Goal: Task Accomplishment & Management: Manage account settings

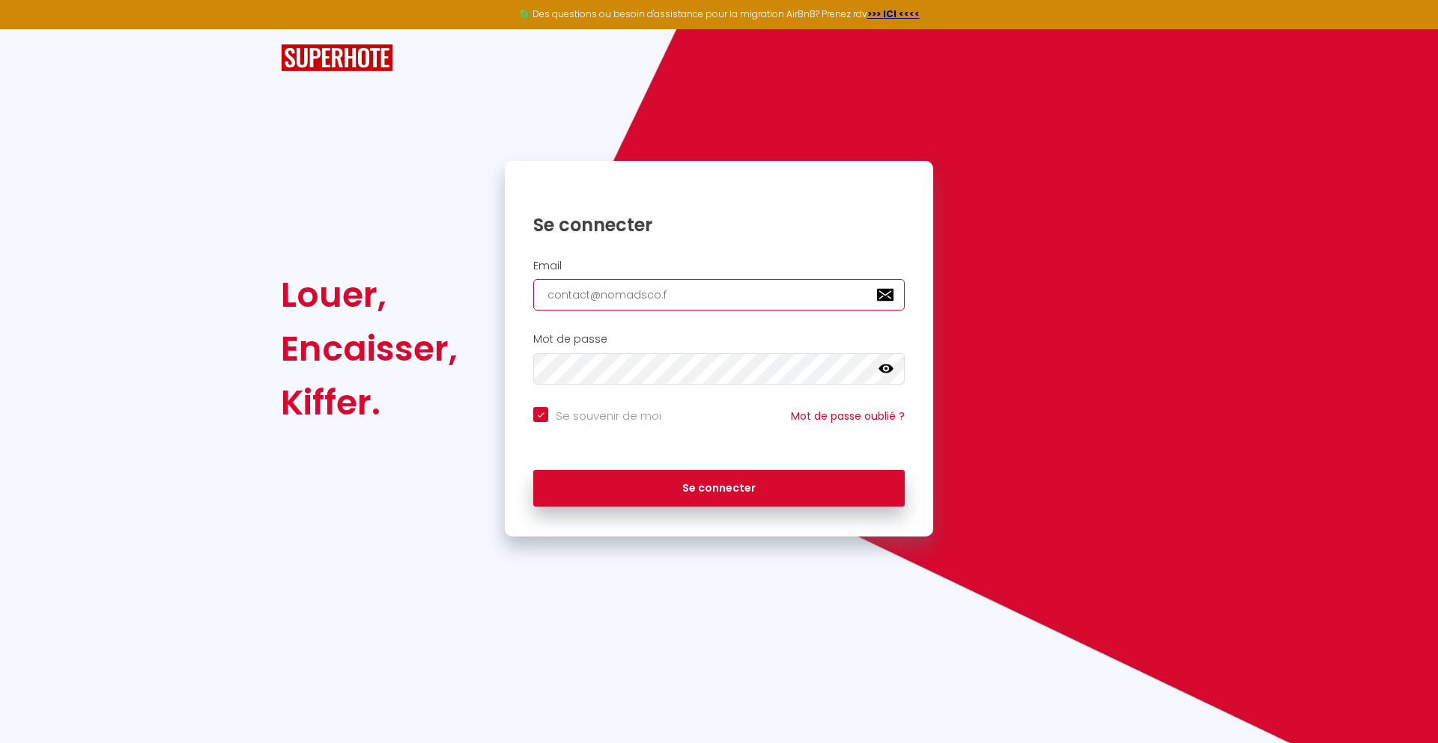
type input "[EMAIL_ADDRESS][DOMAIN_NAME]"
checkbox input "true"
type input "[EMAIL_ADDRESS][DOMAIN_NAME]"
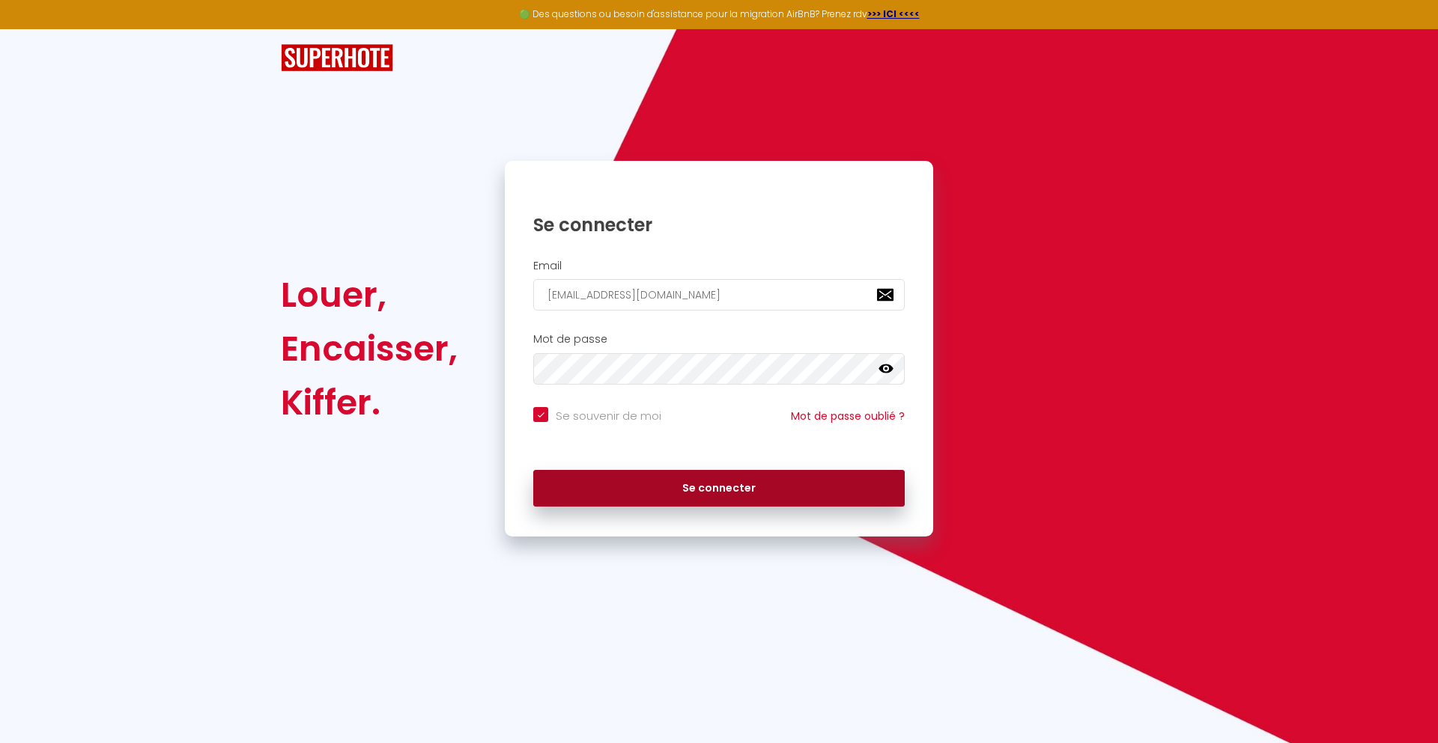
click at [719, 488] on button "Se connecter" at bounding box center [718, 488] width 371 height 37
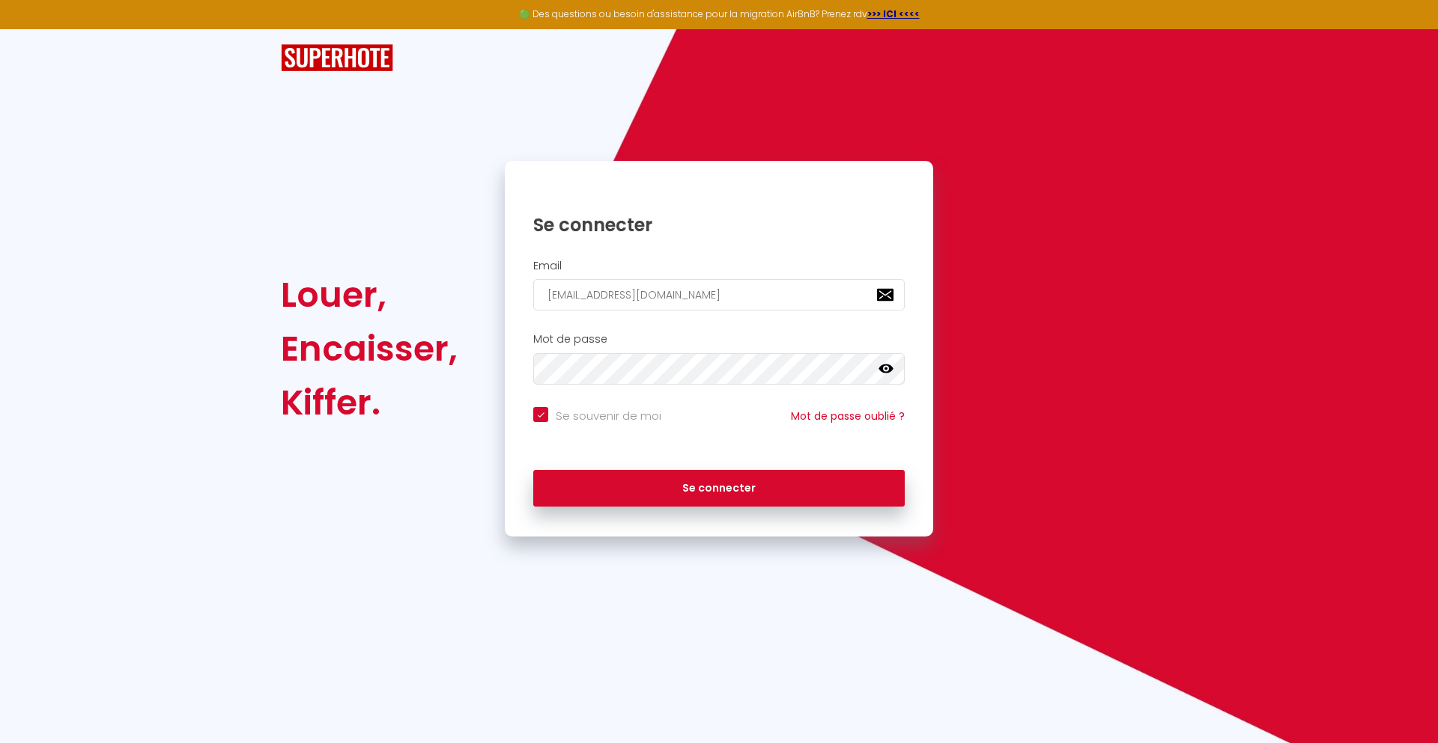
checkbox input "true"
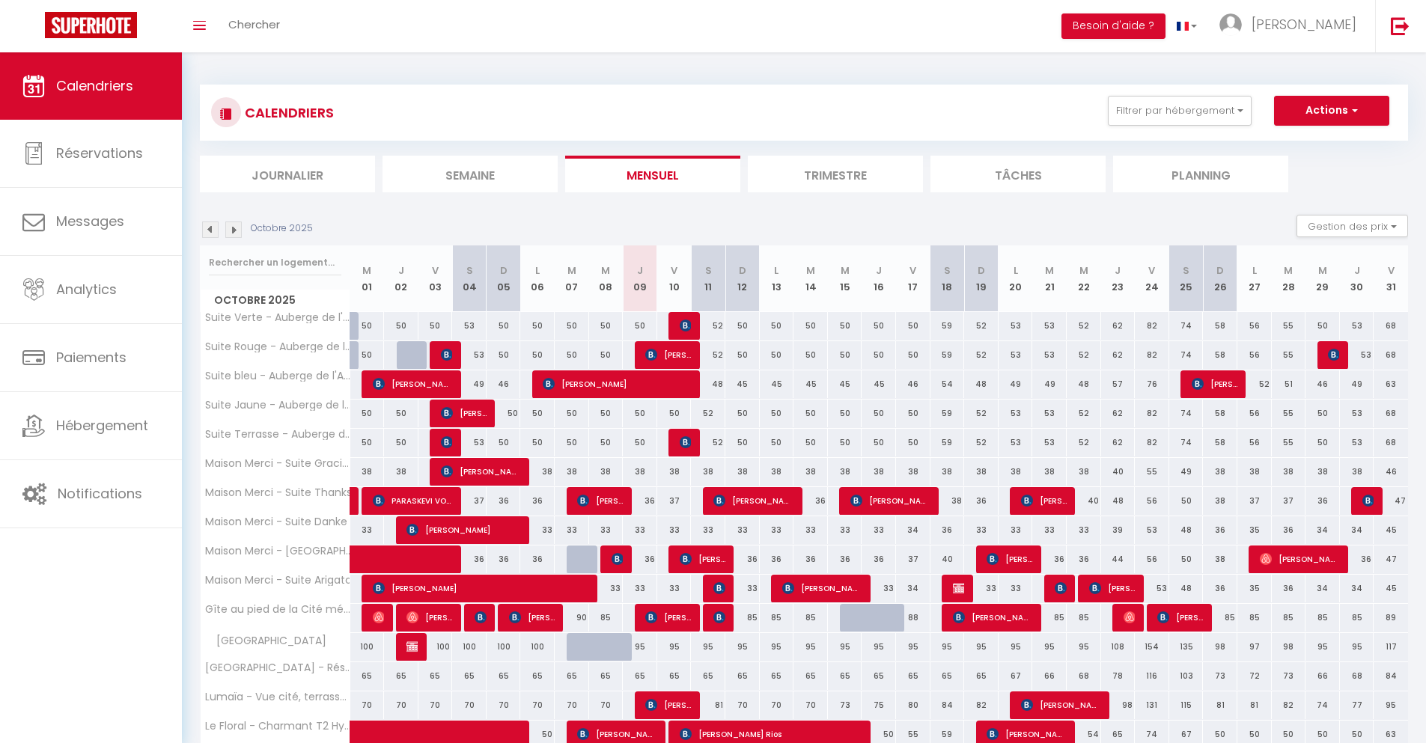
click at [288, 174] on li "Journalier" at bounding box center [287, 174] width 175 height 37
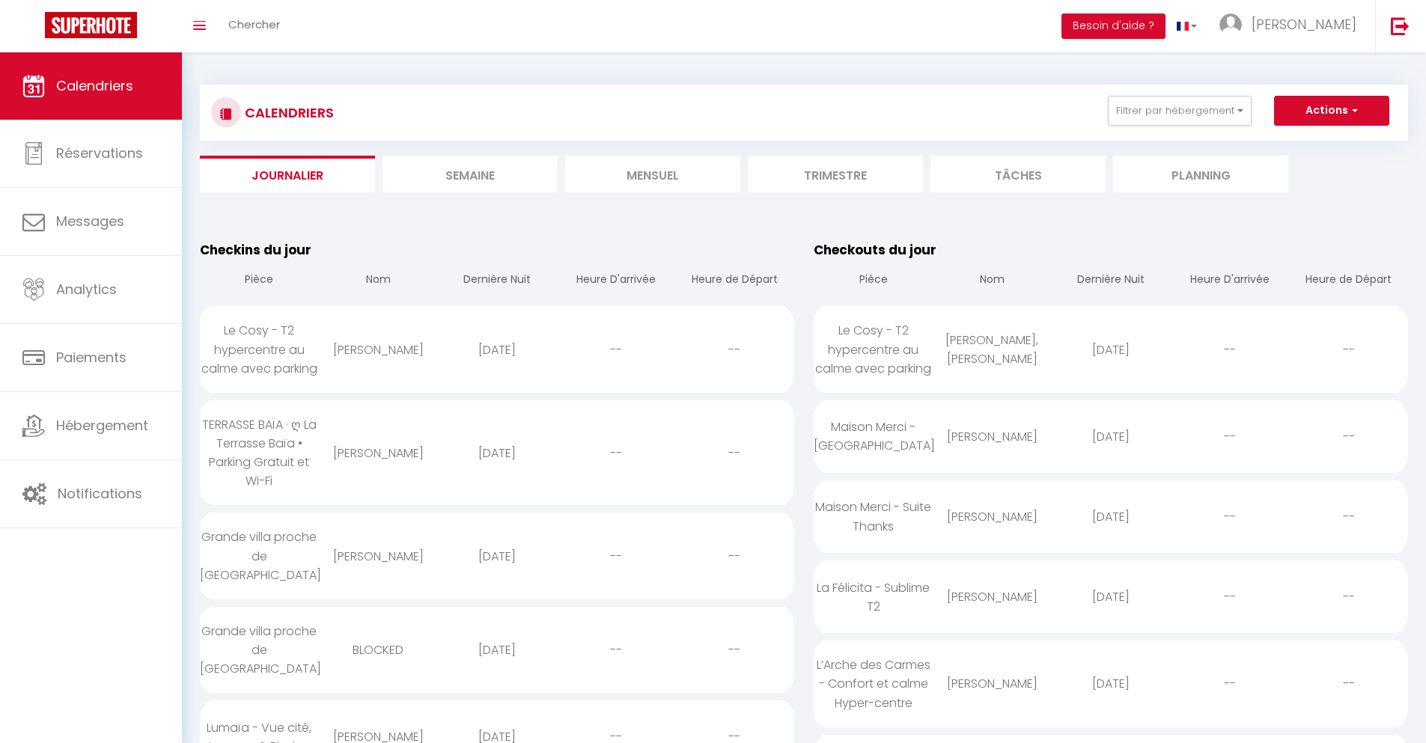
click at [496, 350] on div "[DATE]" at bounding box center [497, 350] width 119 height 49
select select "0"
select select "1"
select select
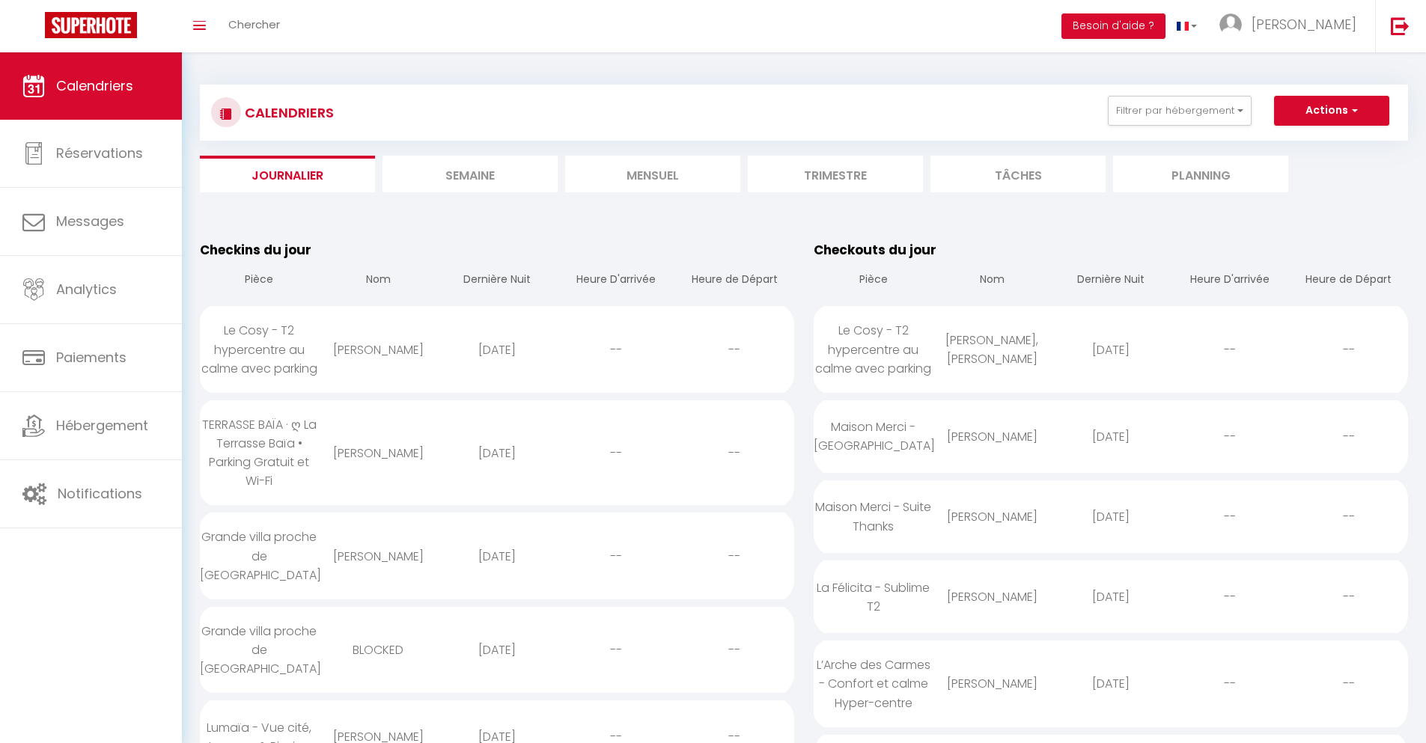
select select
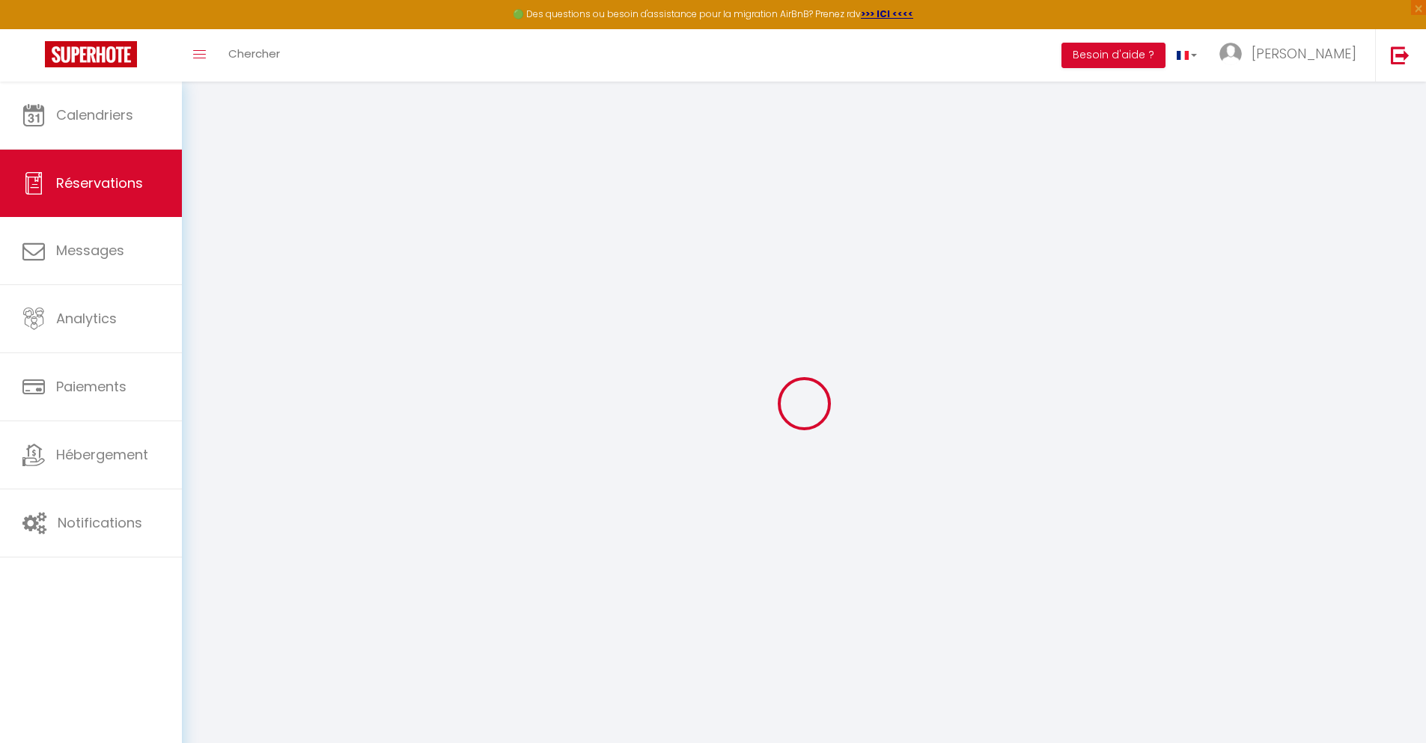
select select
checkbox input "false"
type textarea "** THIS RESERVATION HAS BEEN PRE-PAID ** BOOKING NOTE : Payment charge is EUR 6…"
type input "40"
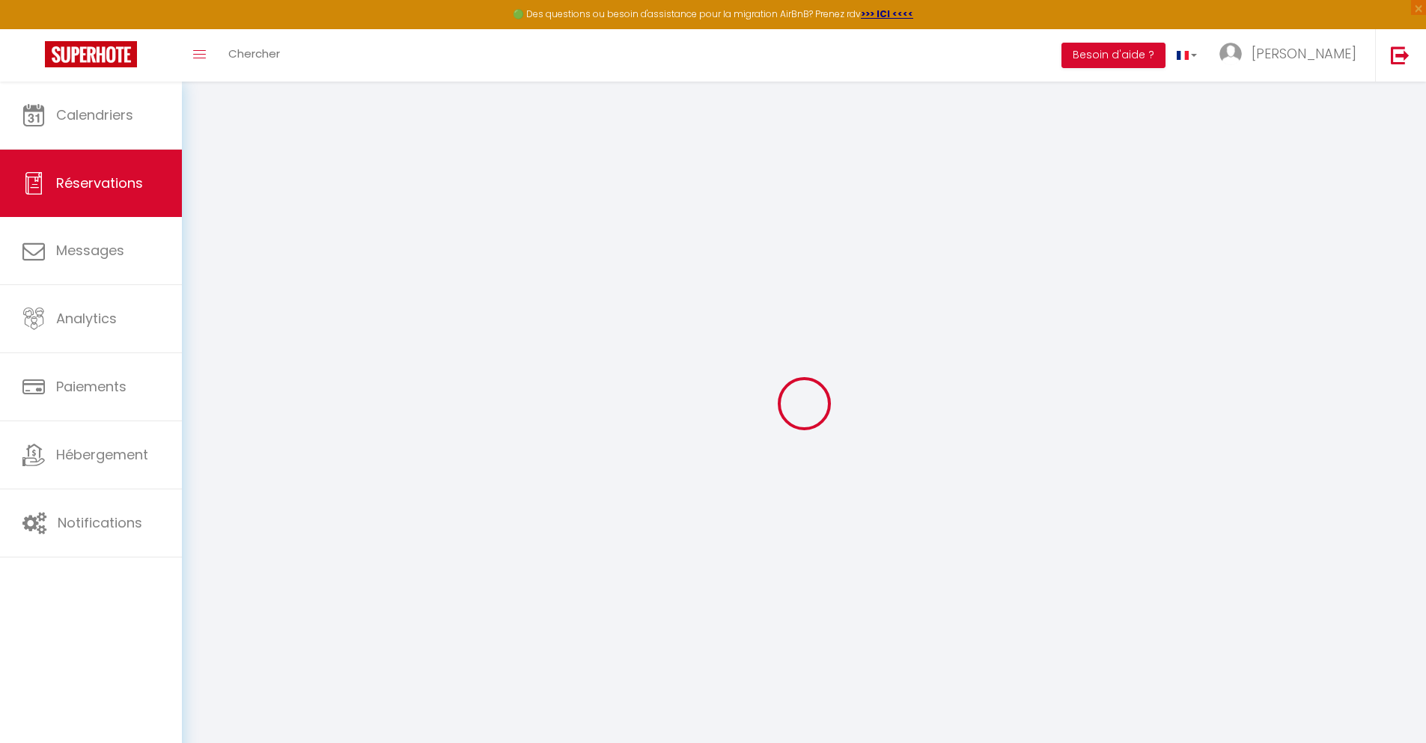
type input "27.69"
select select
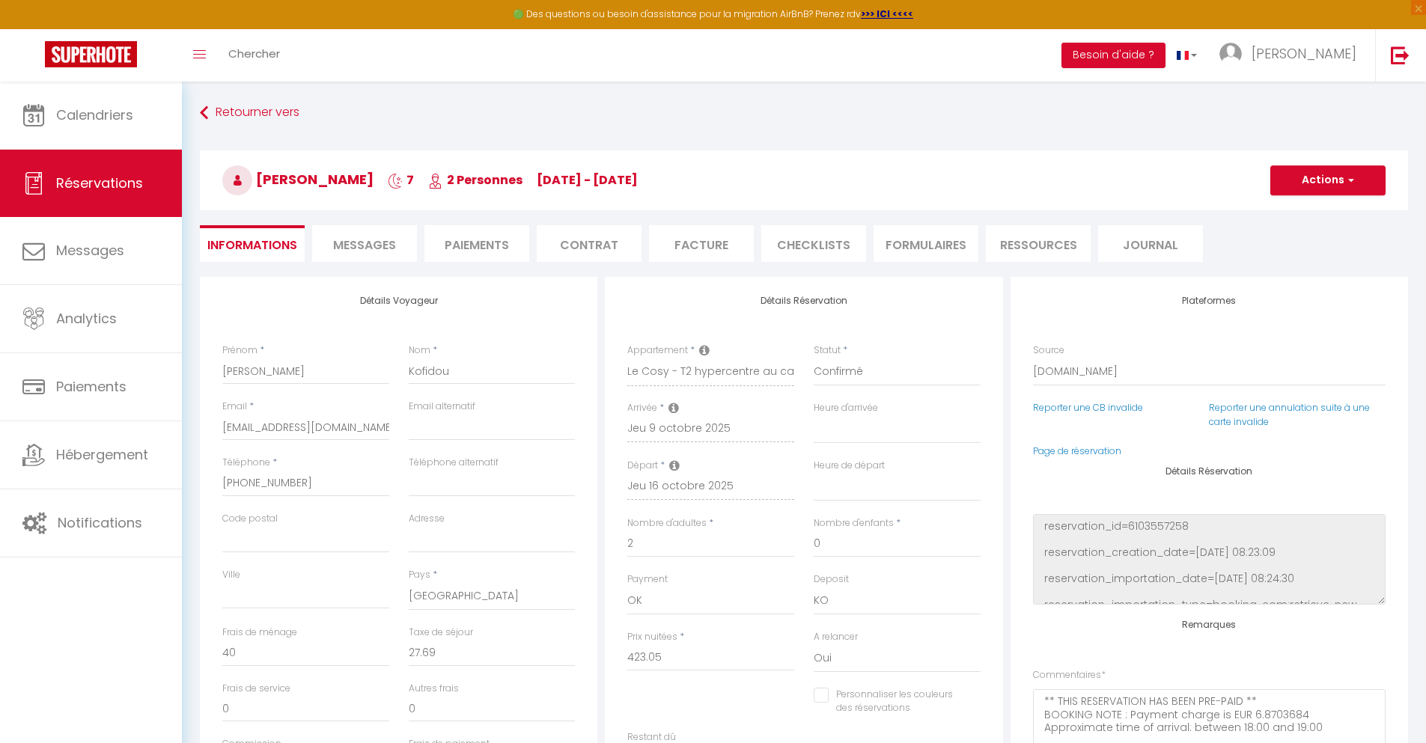
checkbox input "false"
select select
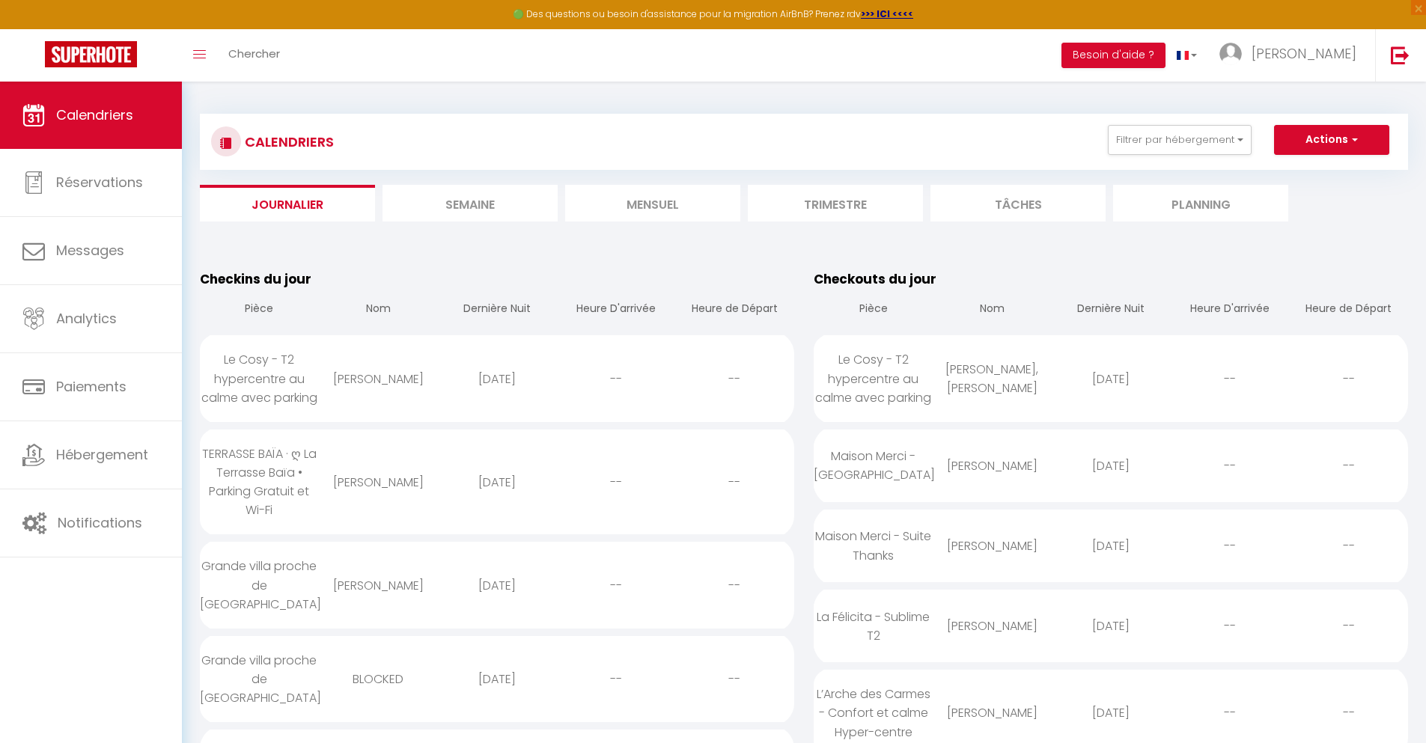
click at [496, 482] on div "[DATE]" at bounding box center [497, 482] width 119 height 49
select select "0"
select select "1"
select select
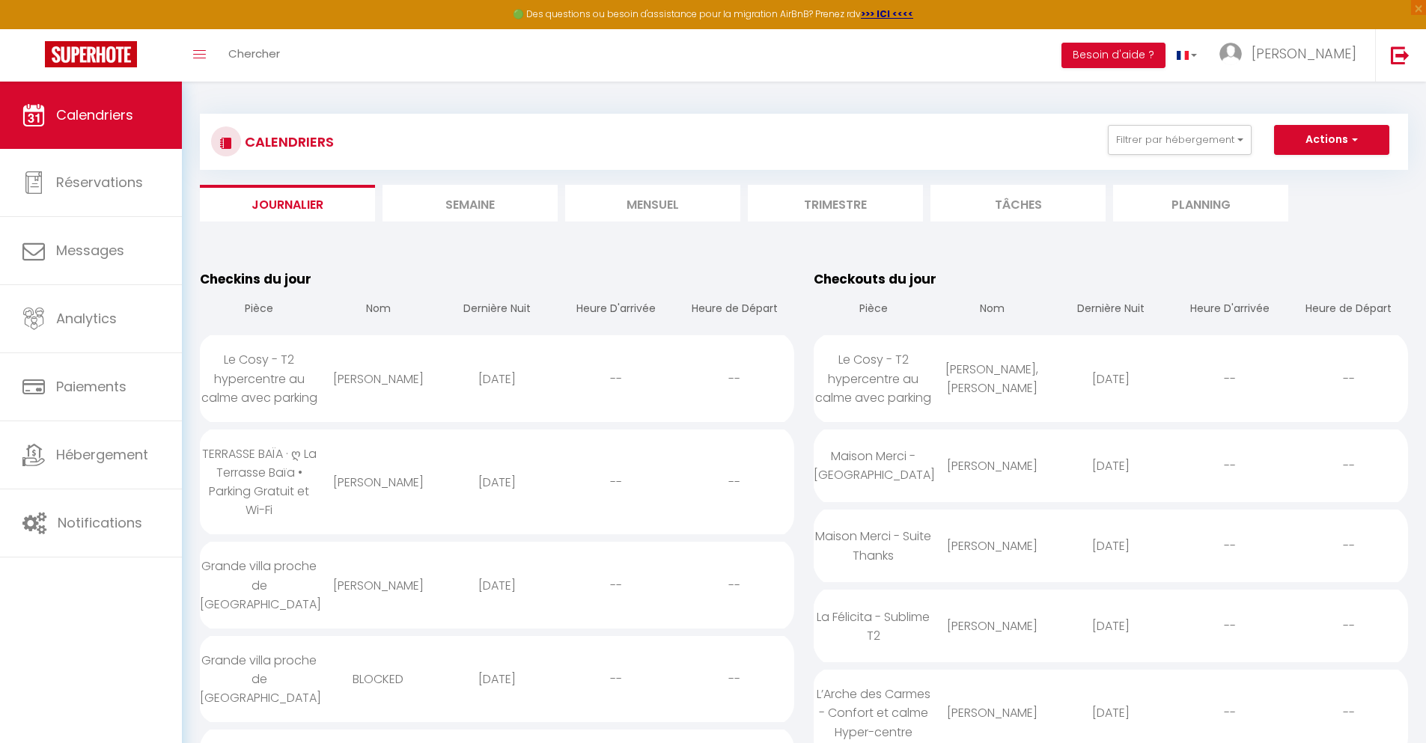
select select
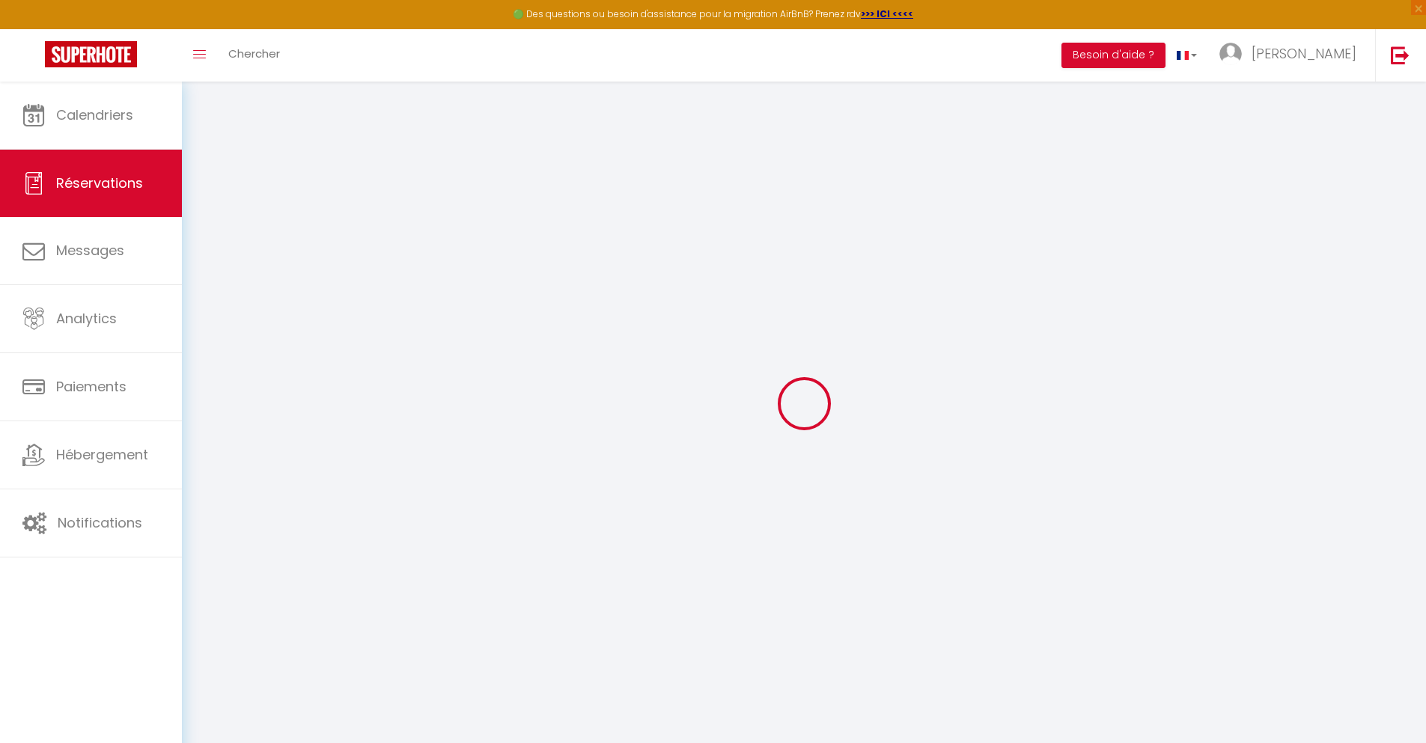
select select
checkbox input "false"
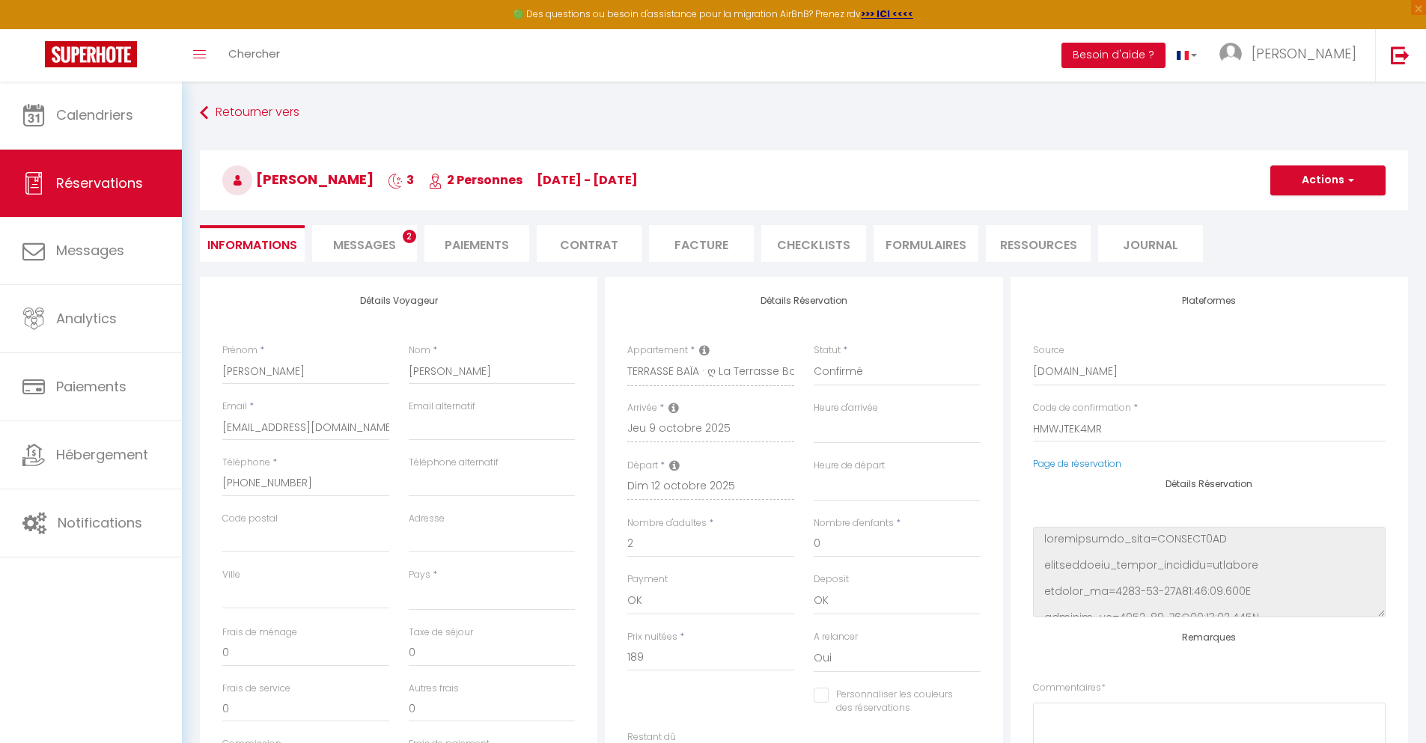
select select
type input "40"
type input "13.6"
select select
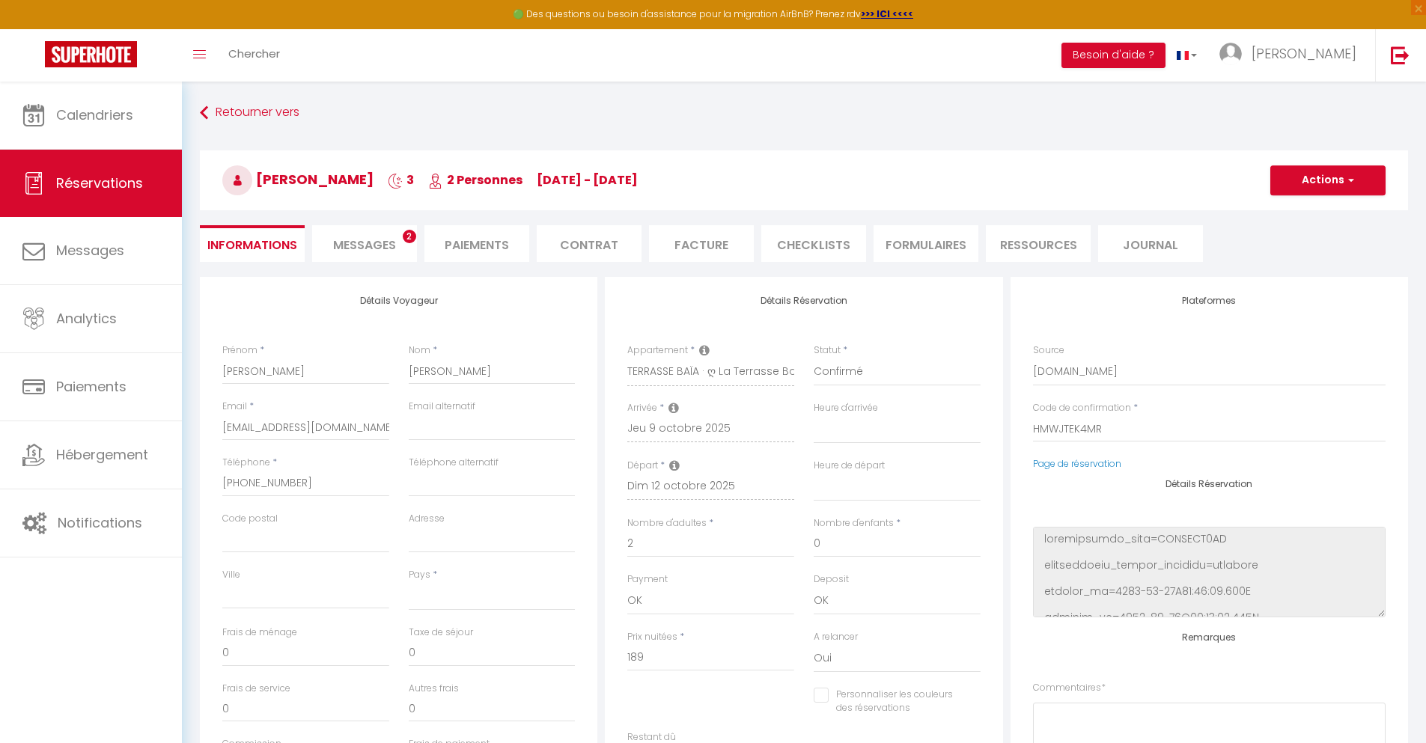
checkbox input "false"
select select
checkbox input "false"
select select
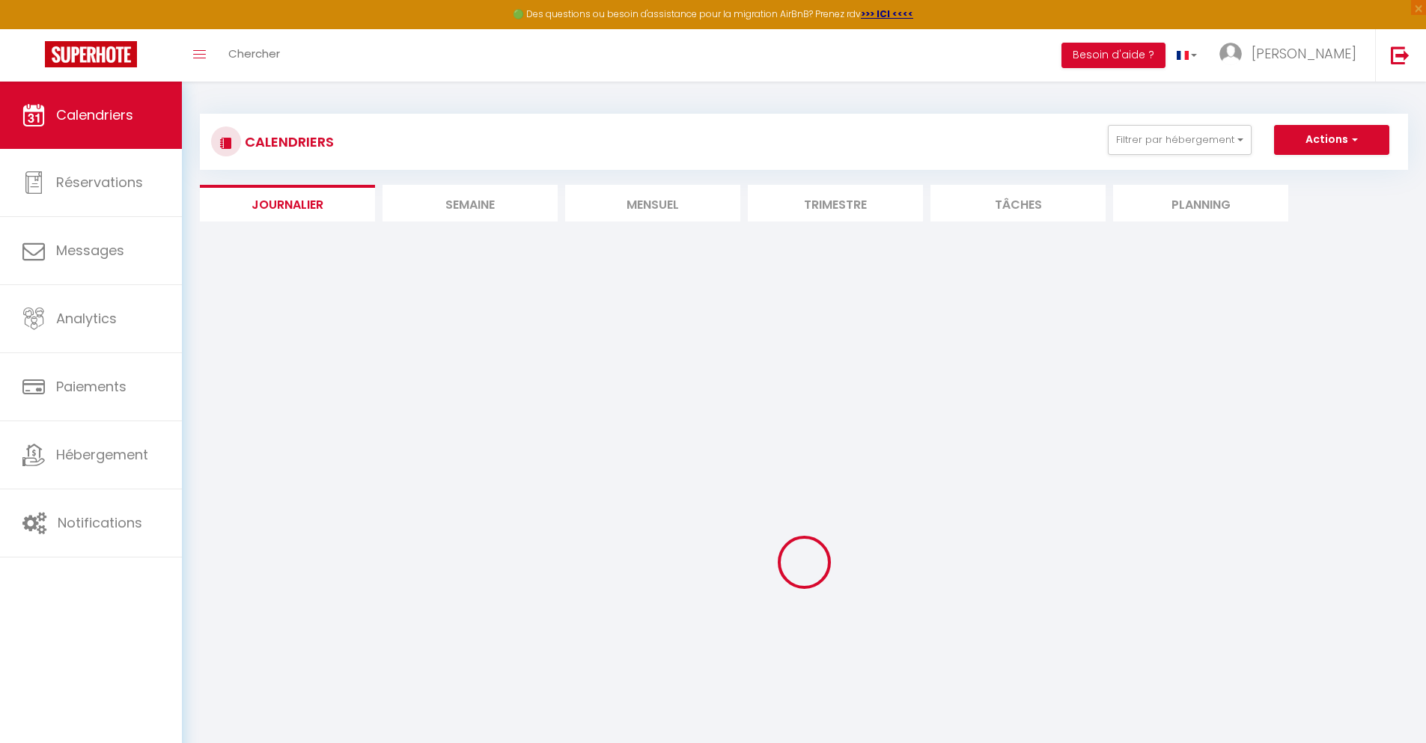
select select
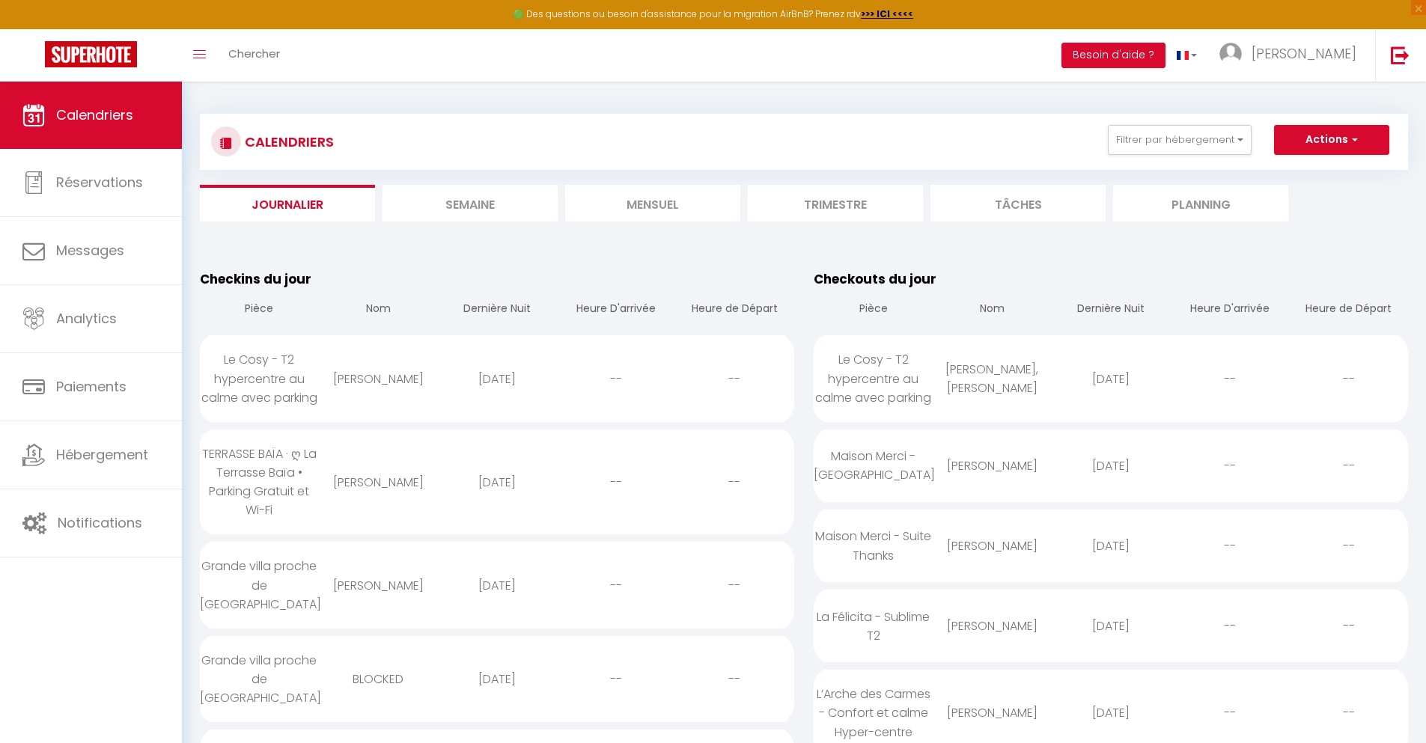
click at [496, 578] on div "[DATE]" at bounding box center [497, 586] width 119 height 49
select select "0"
select select "1"
select select
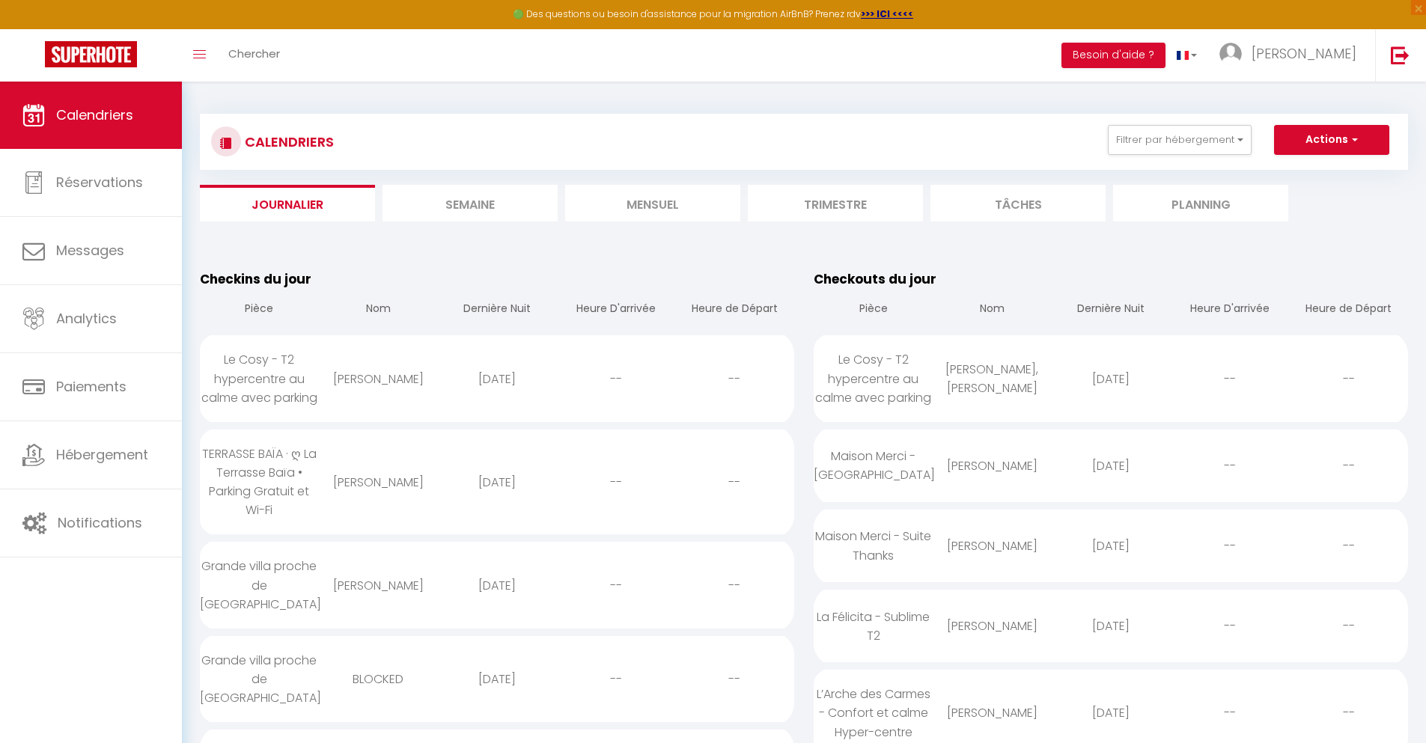
select select
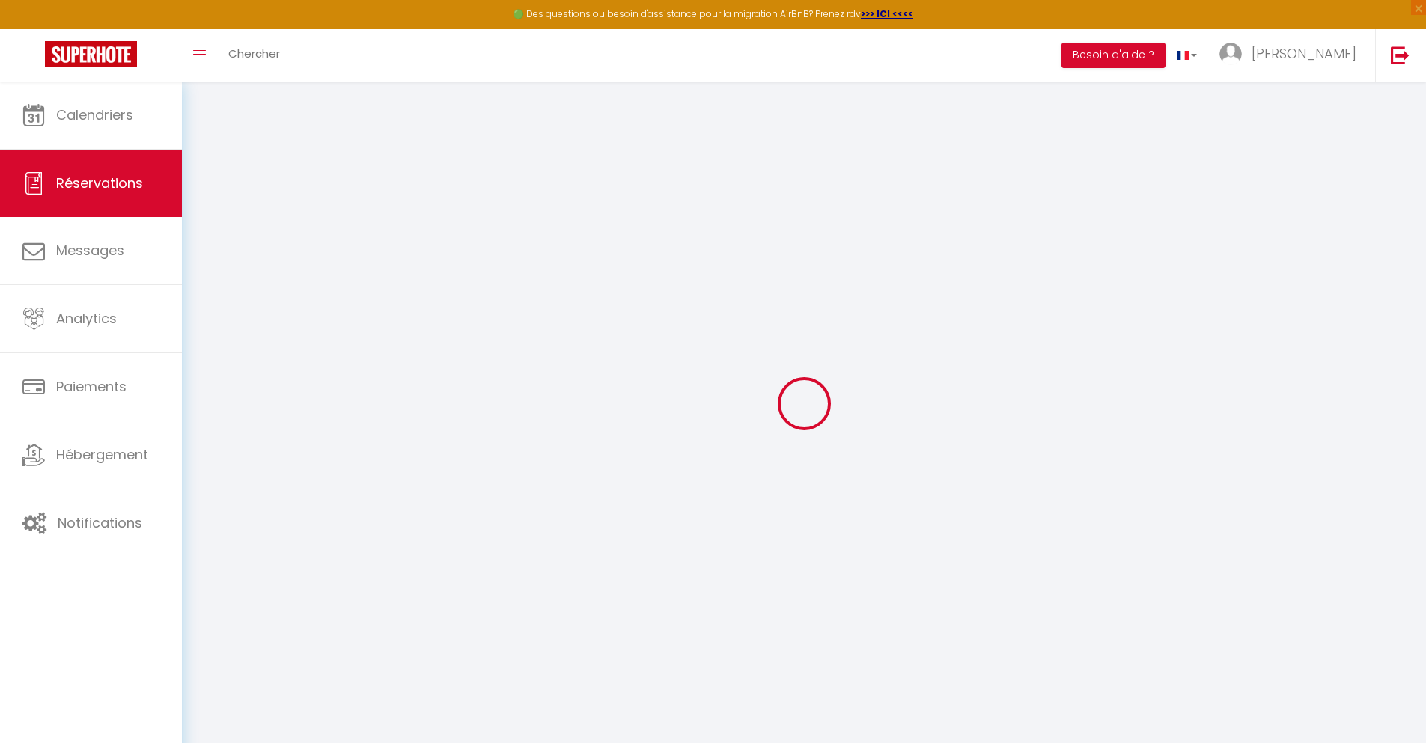
select select
checkbox input "false"
select select
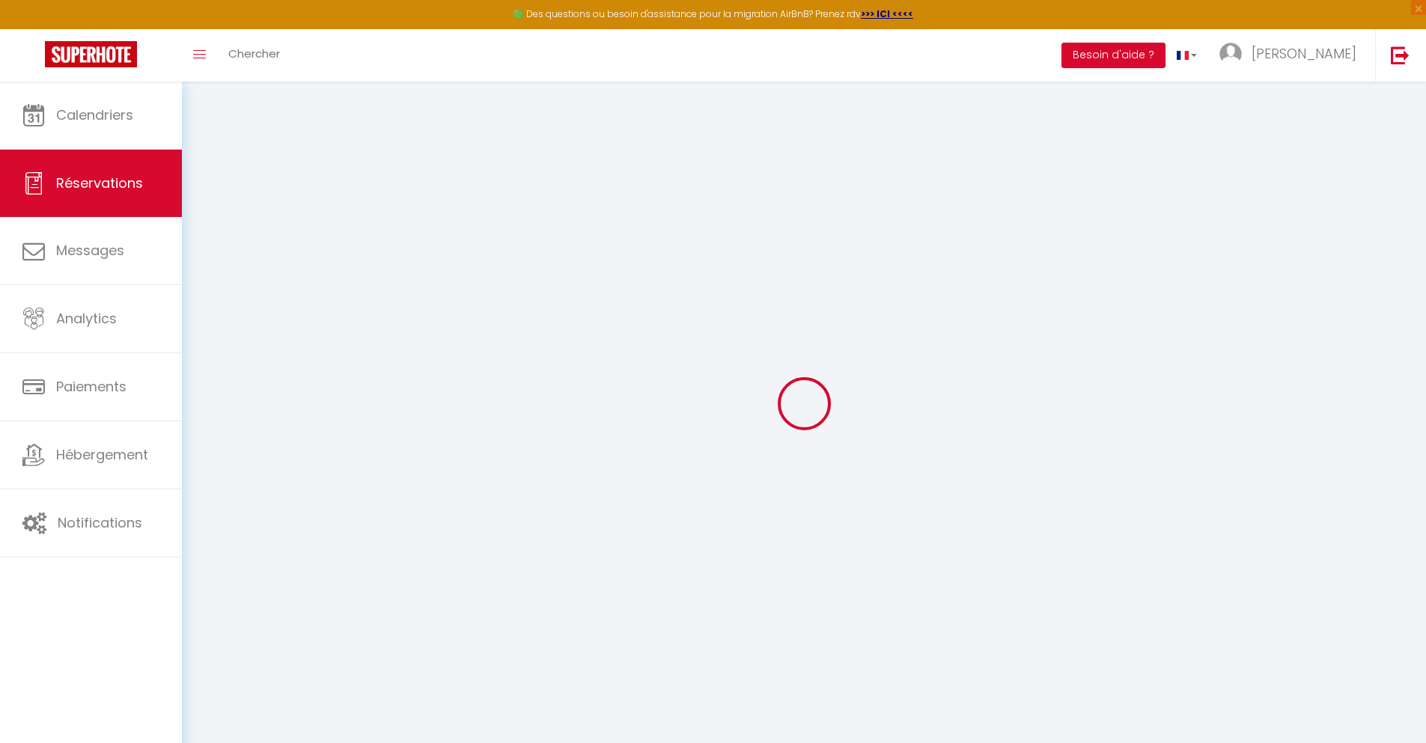
checkbox input "false"
type input "200"
type input "26.5"
select select
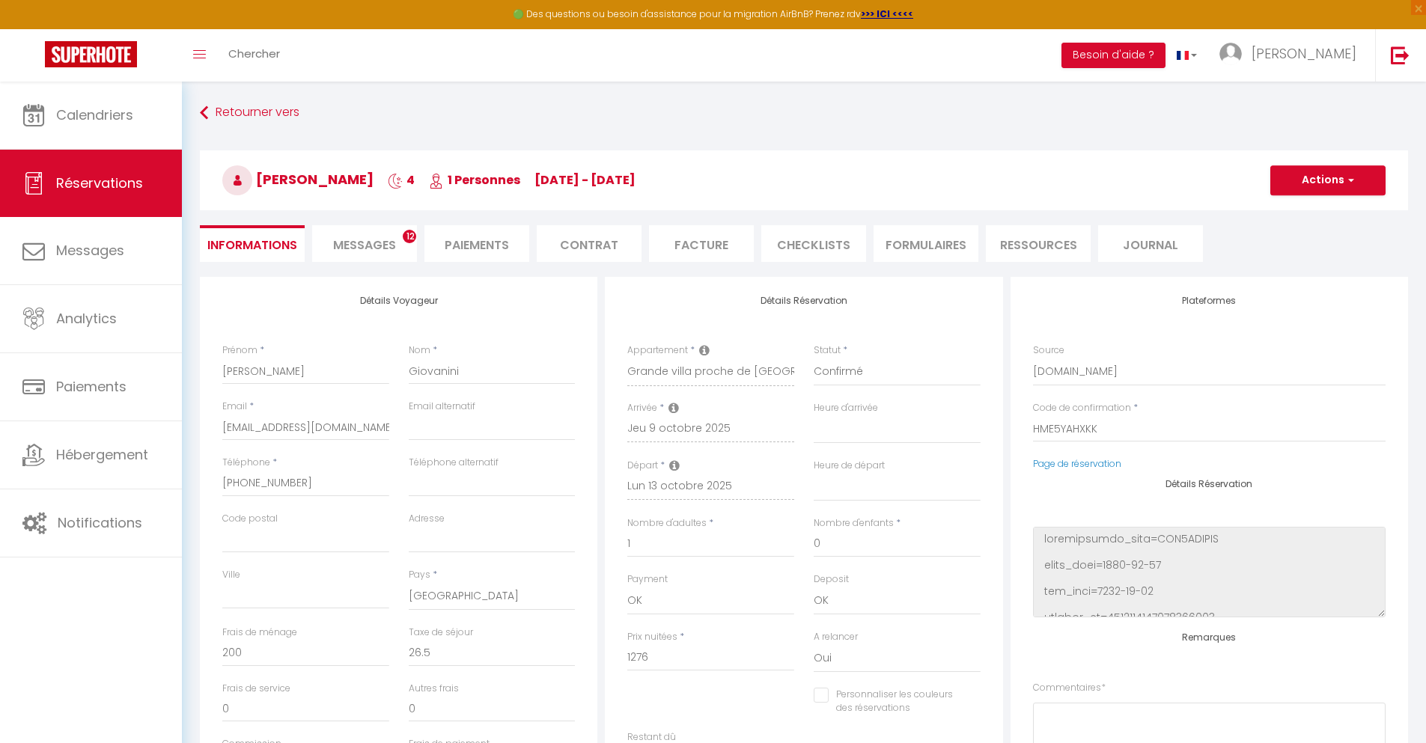
checkbox input "false"
select select
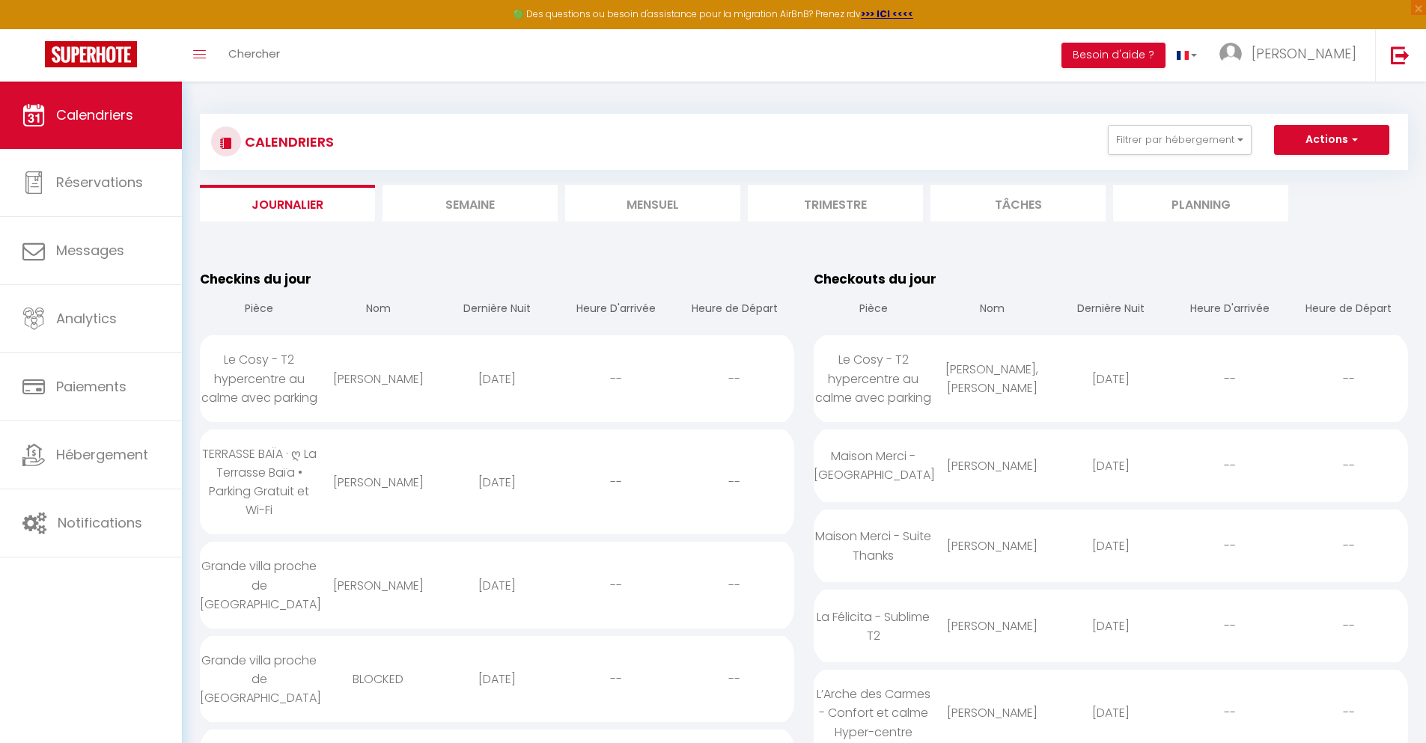
click at [496, 659] on div "[DATE]" at bounding box center [497, 679] width 119 height 49
select select "0"
select select "1"
select select
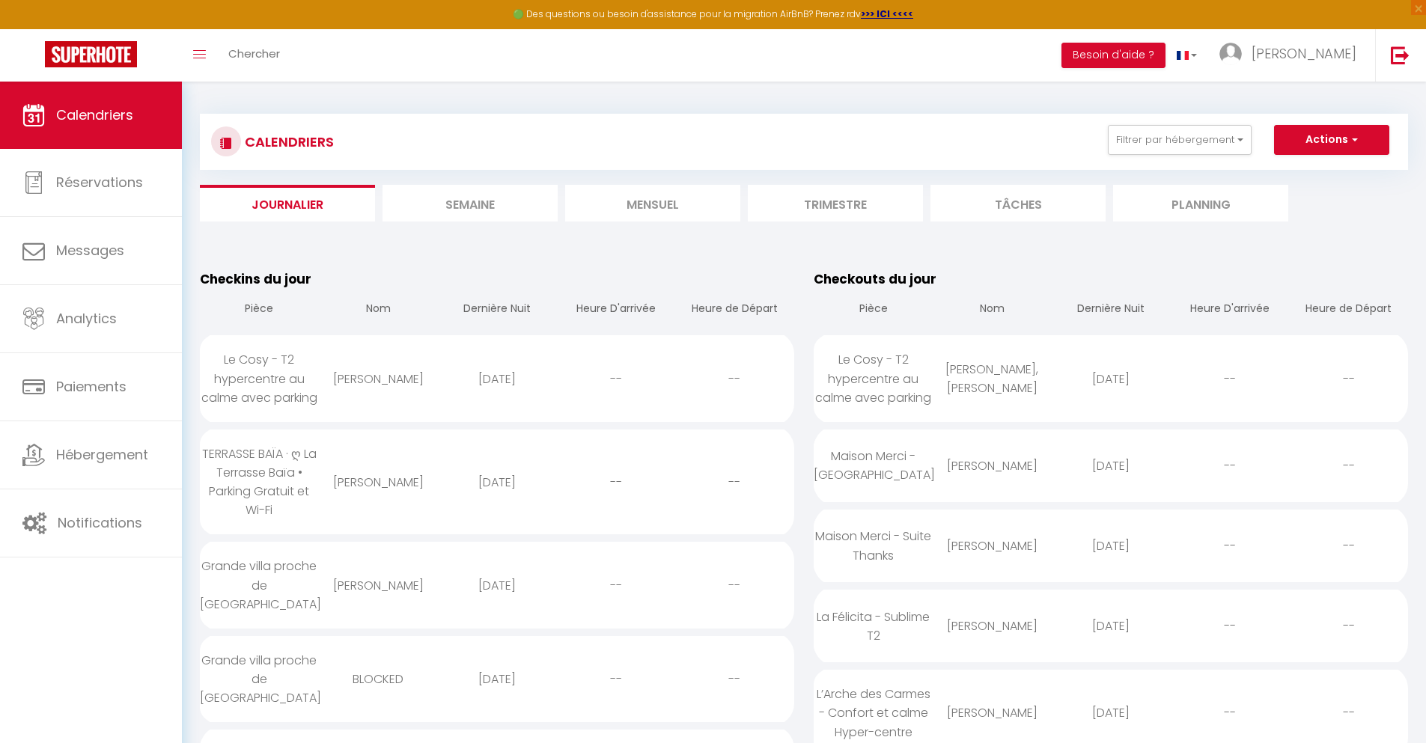
select select
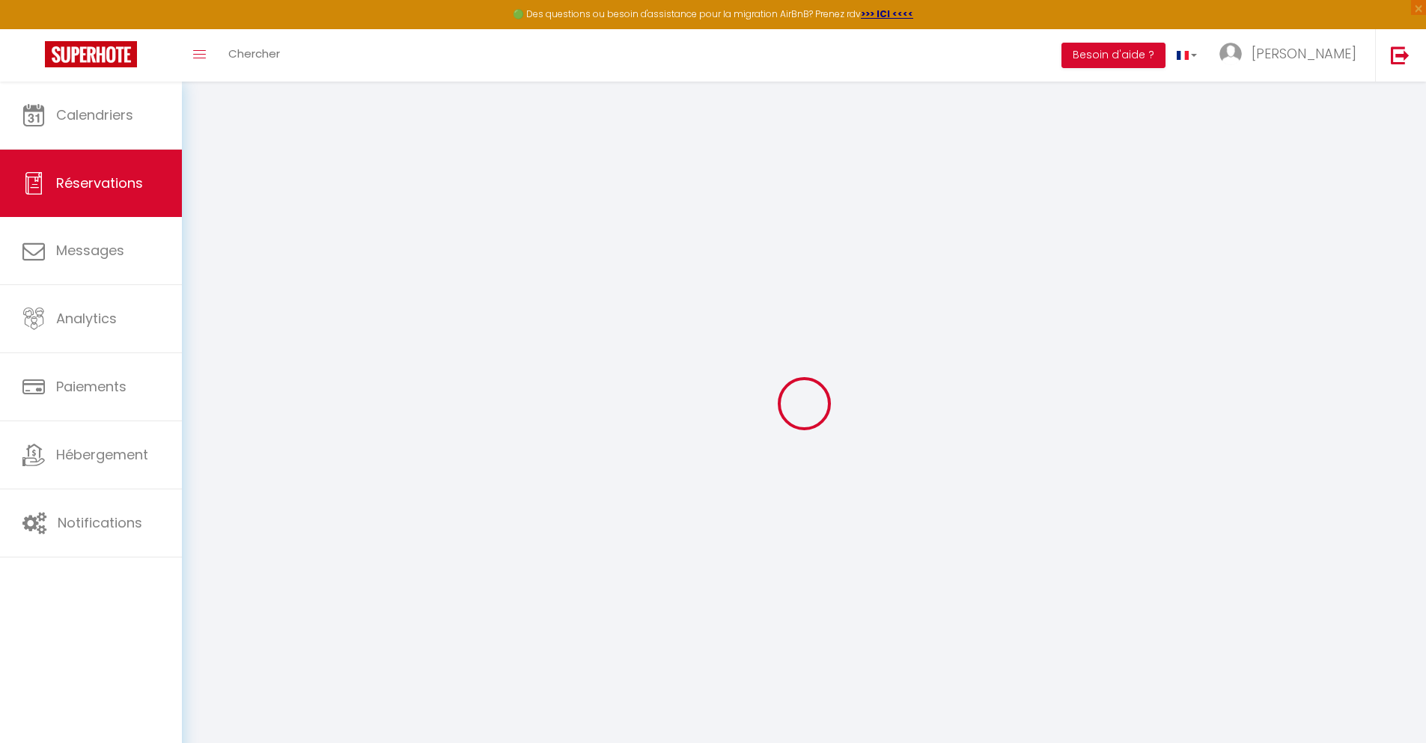
select select
checkbox input "false"
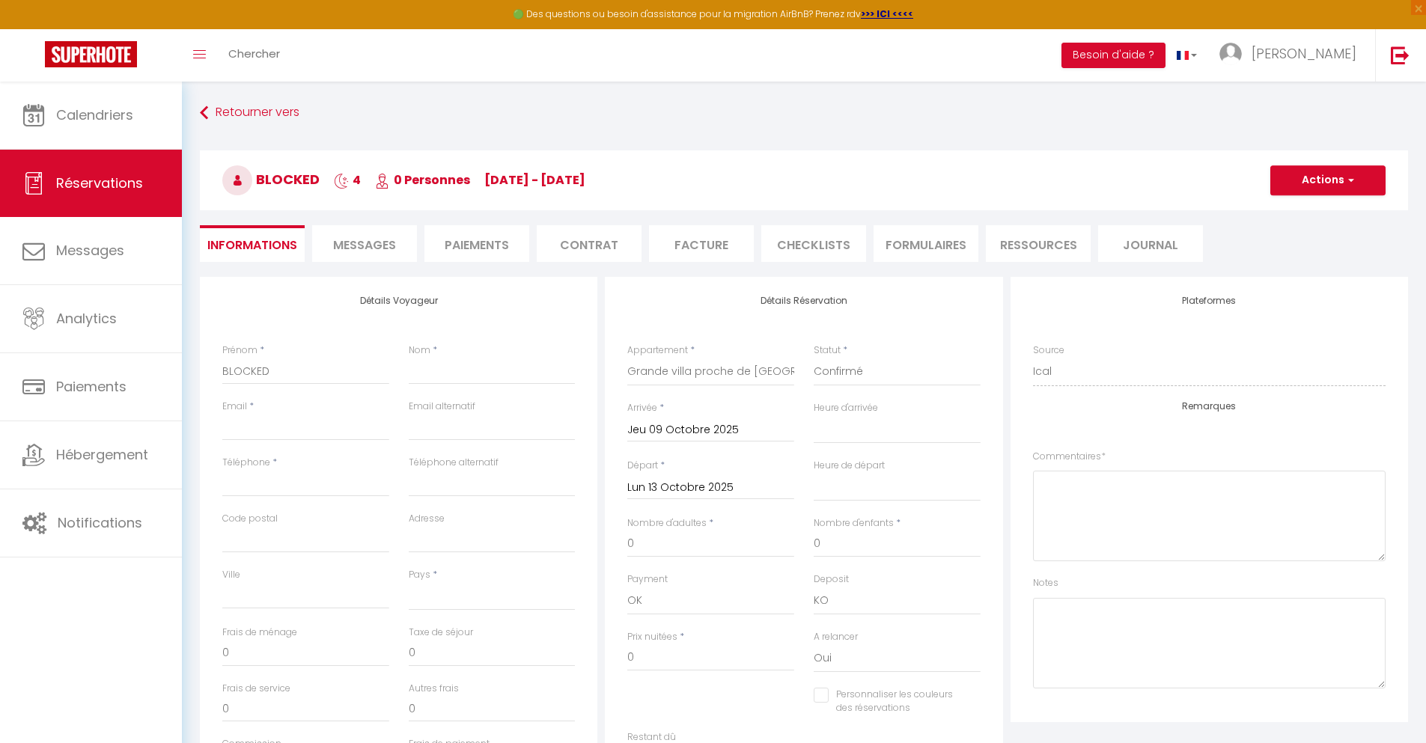
select select
checkbox input "false"
select select
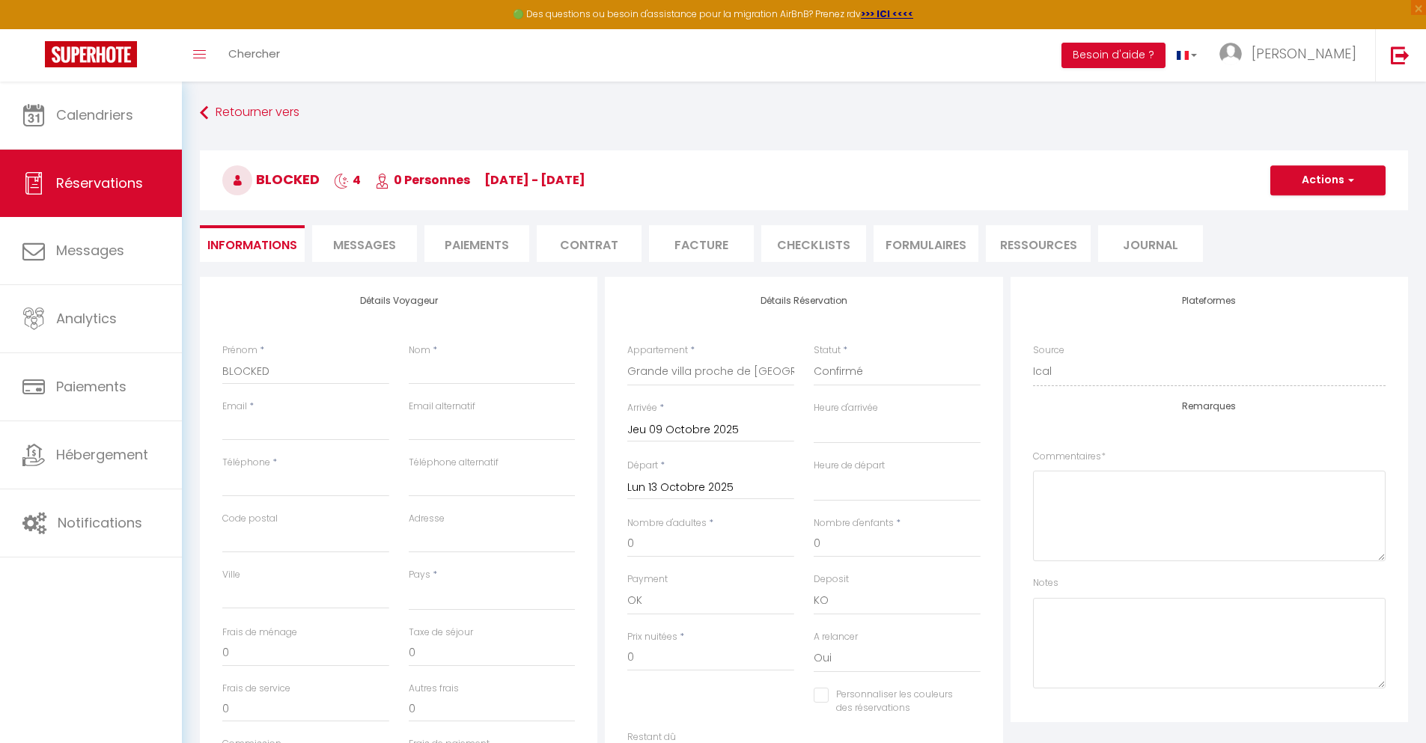
checkbox input "false"
select select
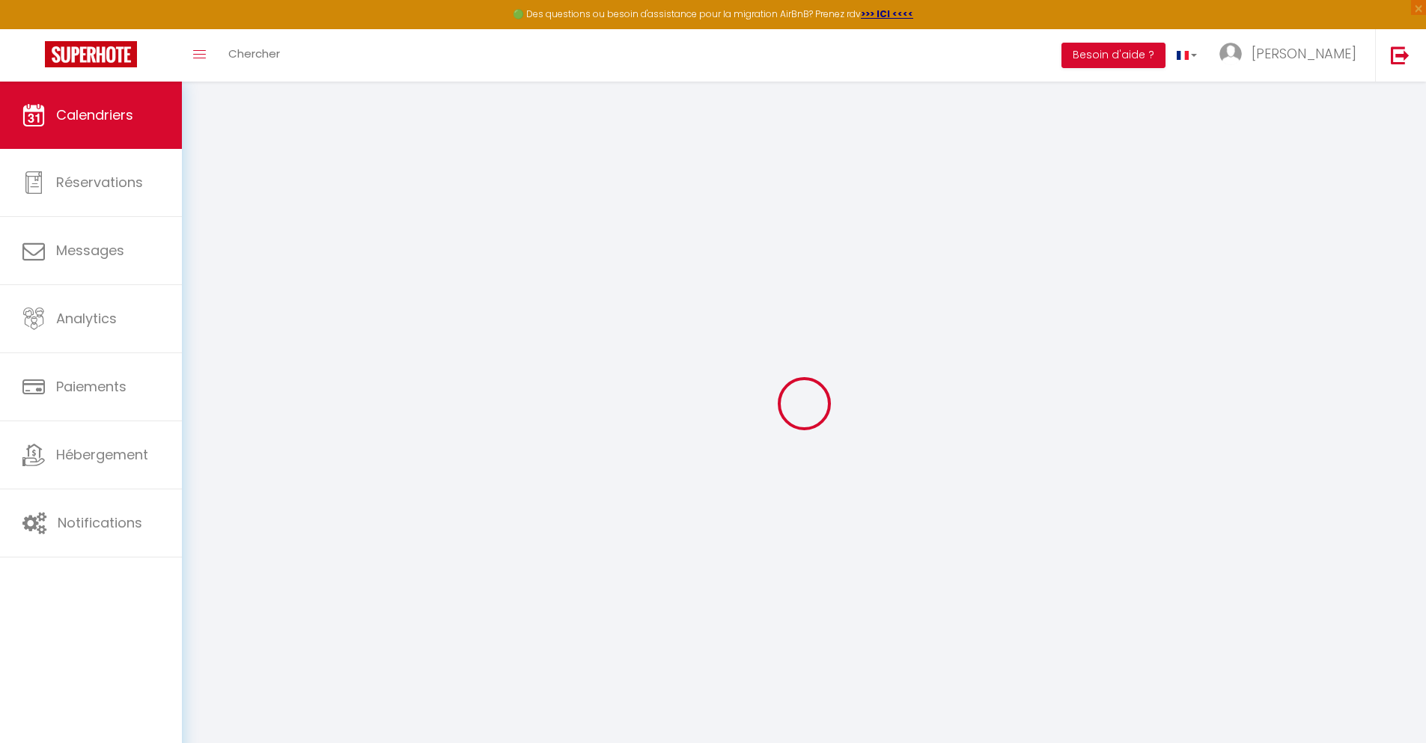
select select
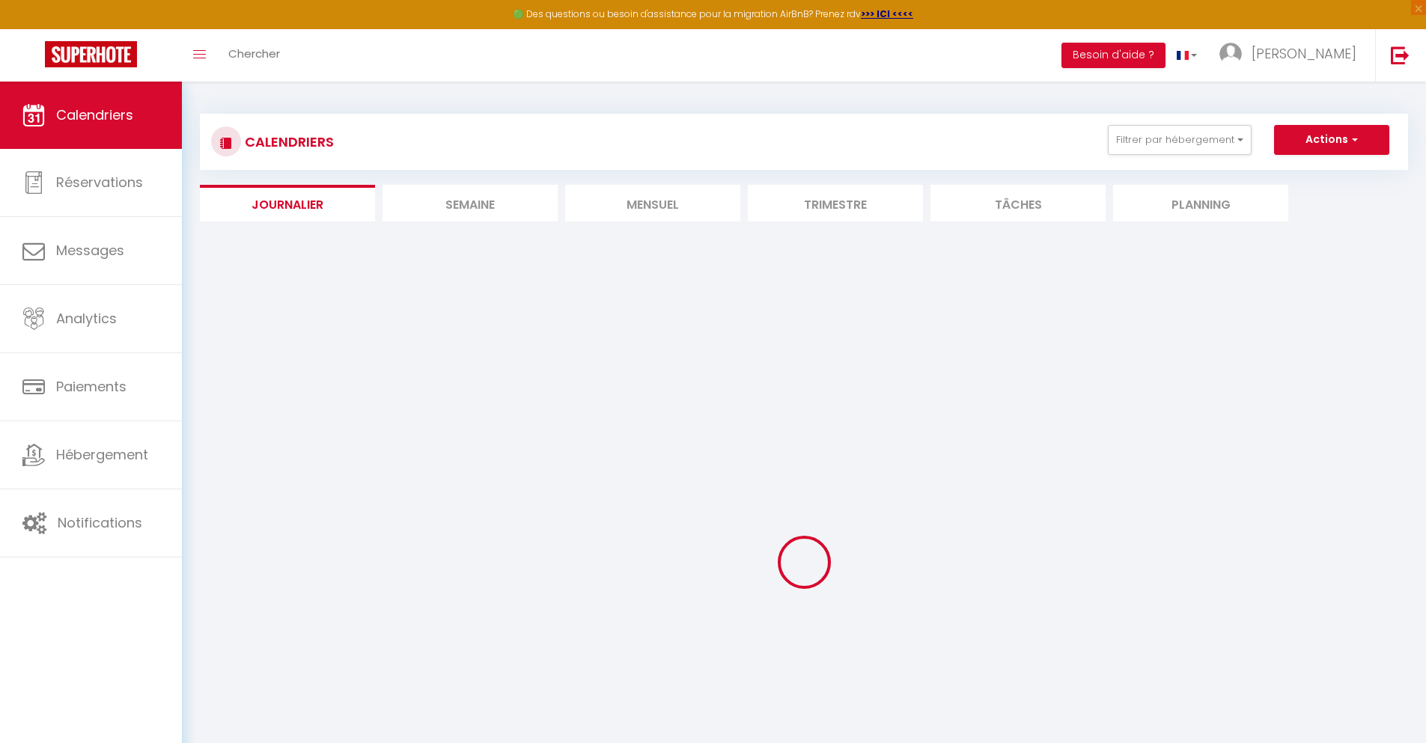
select select
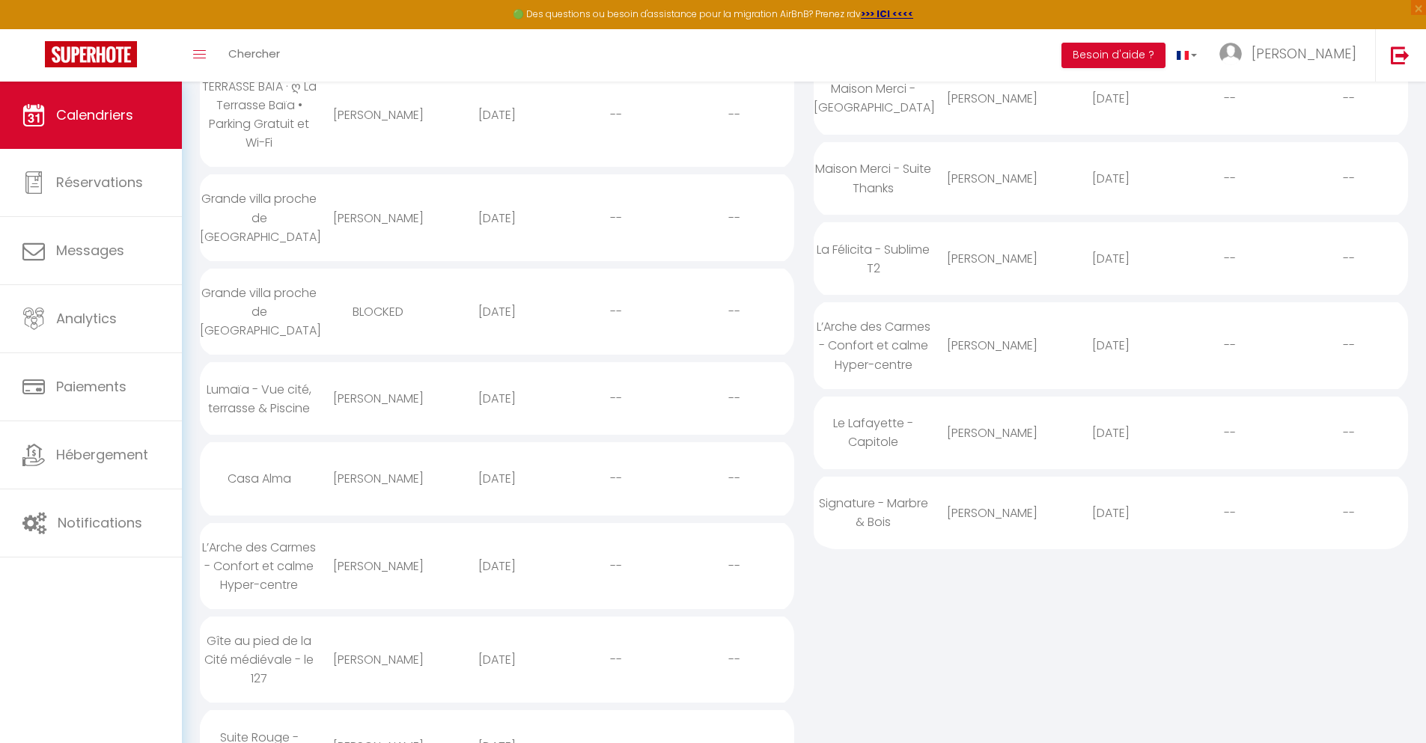
scroll to position [36, 0]
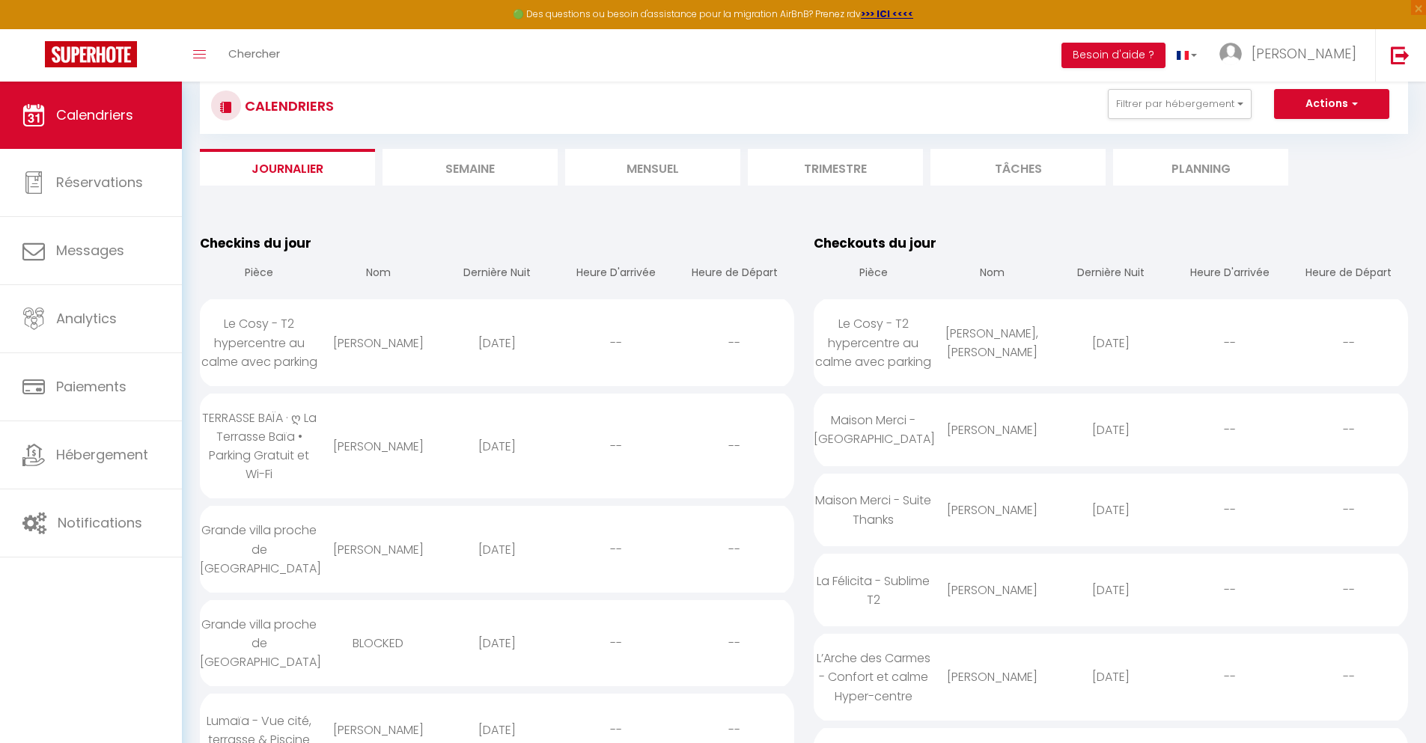
click at [496, 706] on div "[DATE]" at bounding box center [497, 730] width 119 height 49
select select "0"
select select "1"
select select
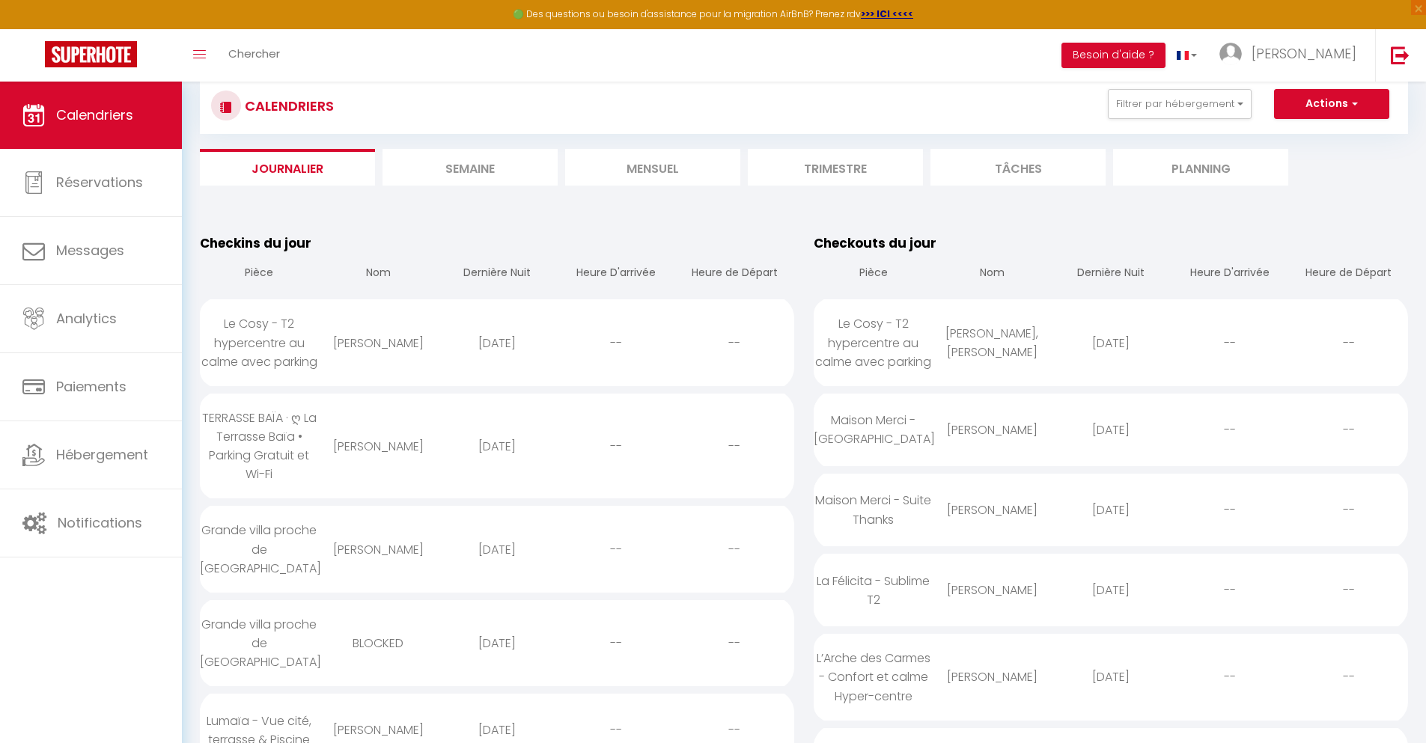
select select
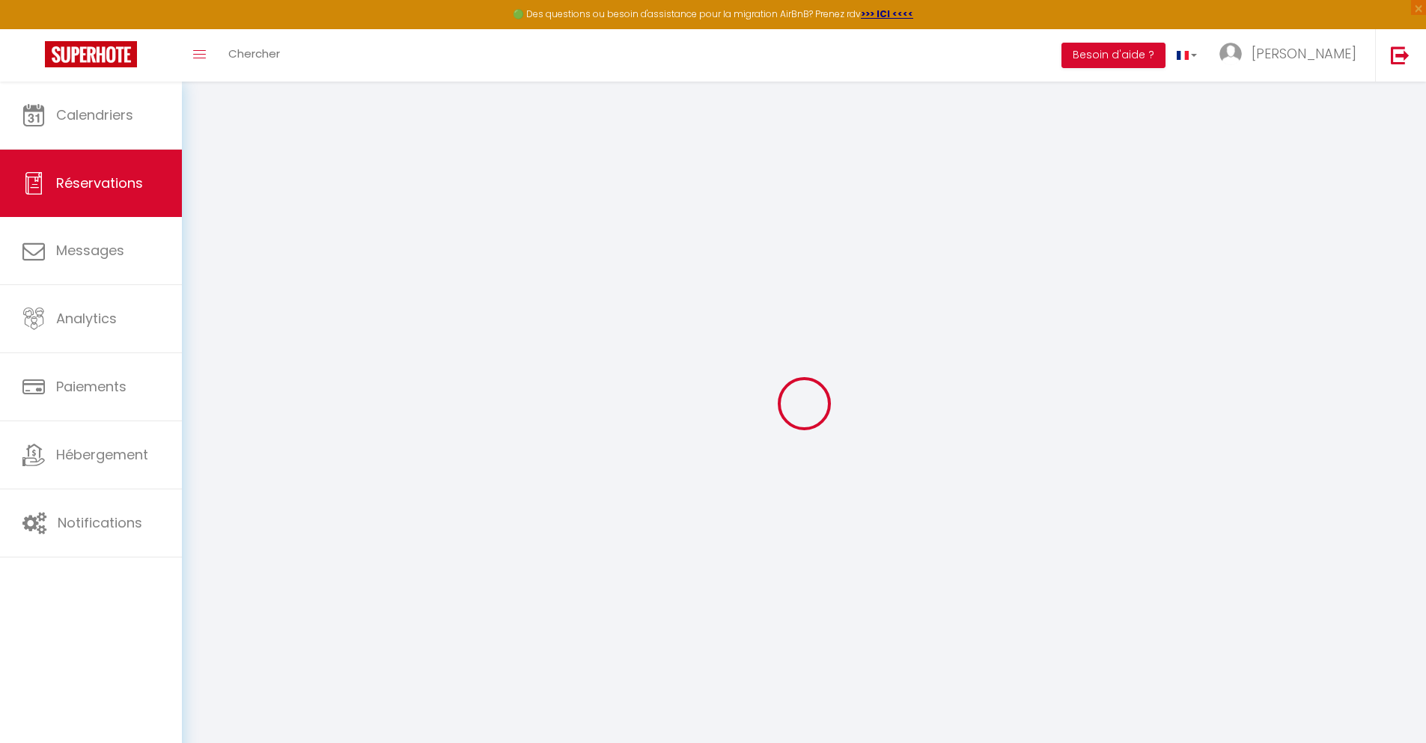
type input "Lourdes"
type input "Aylagas"
type input "[EMAIL_ADDRESS][DOMAIN_NAME]"
type input "[PHONE_NUMBER]"
type input "."
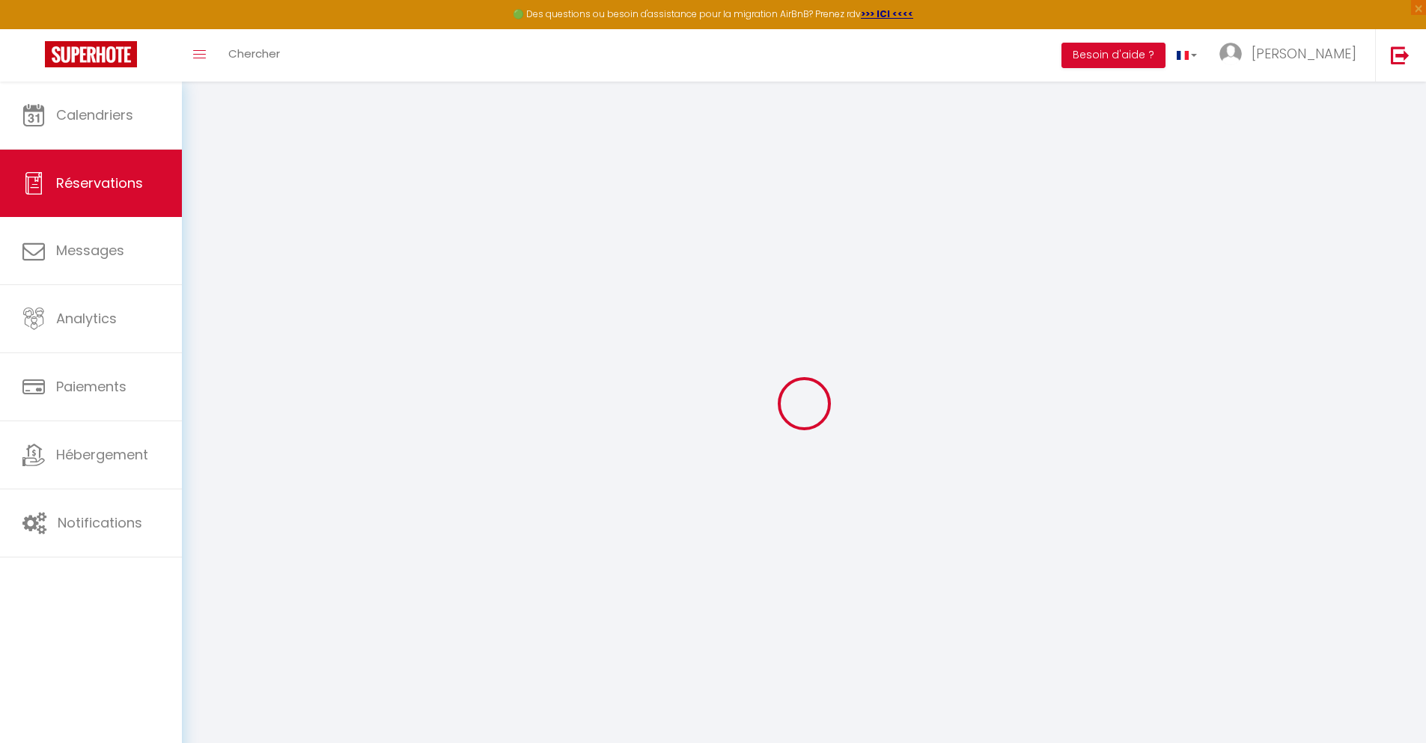
select select "ES"
type input "32.95"
type input "2.85"
select select "66304"
select select "1"
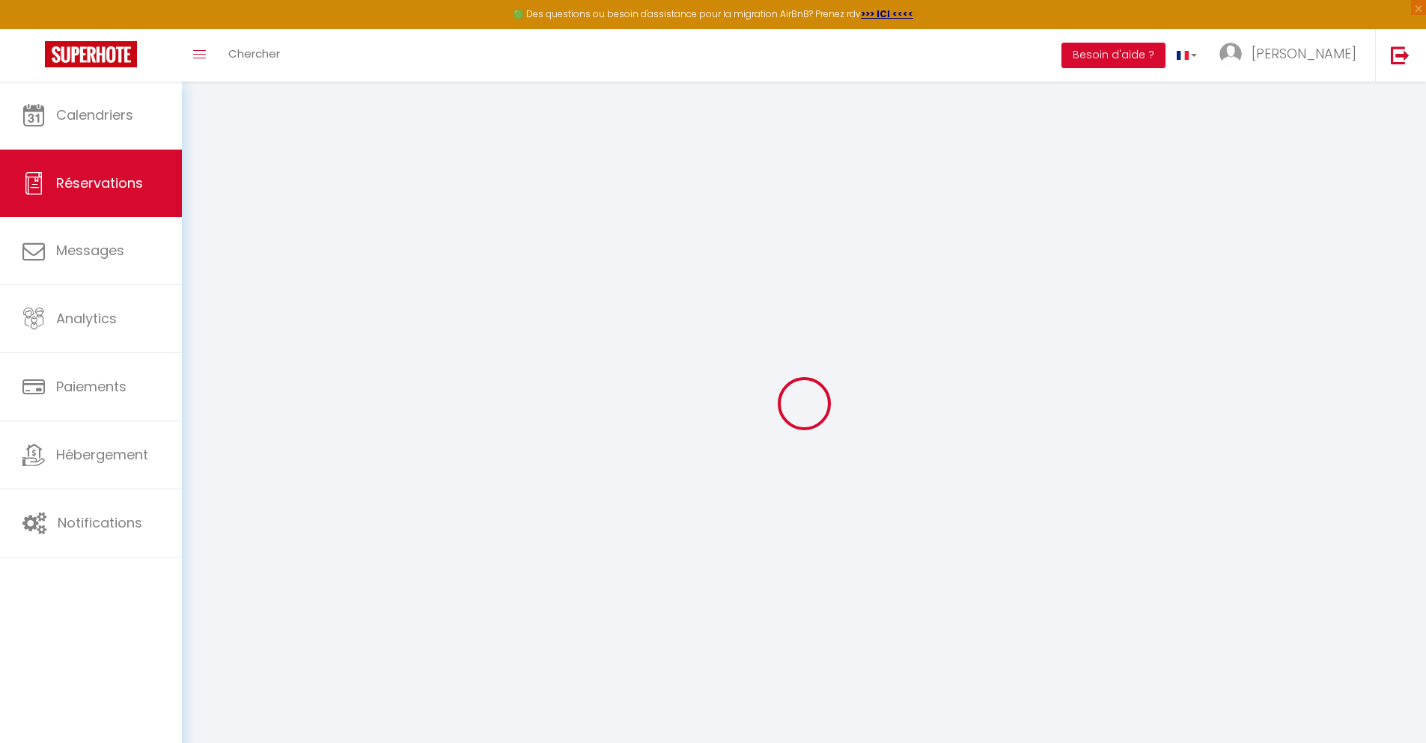
select select
type input "4"
select select "12"
select select
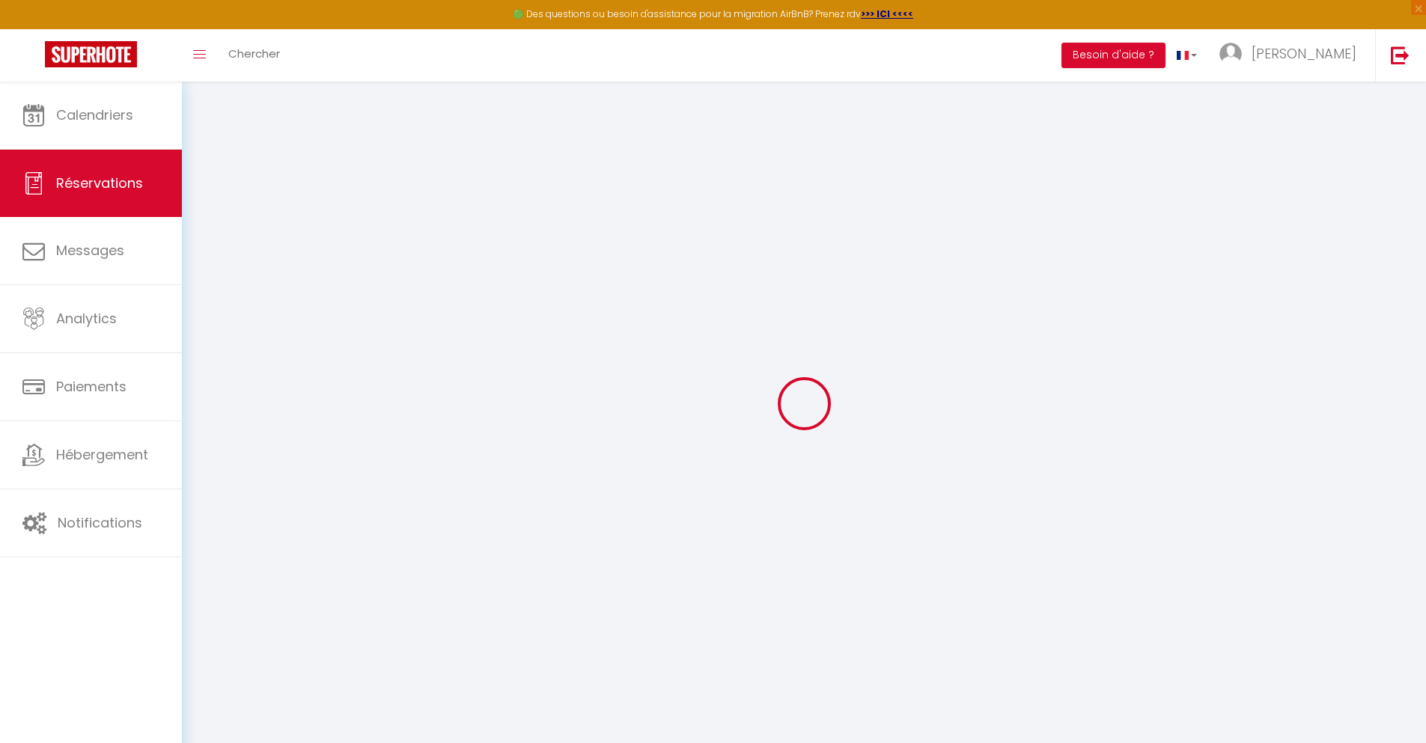
type input "145.8"
checkbox input "false"
type input "0"
select select "2"
type input "0"
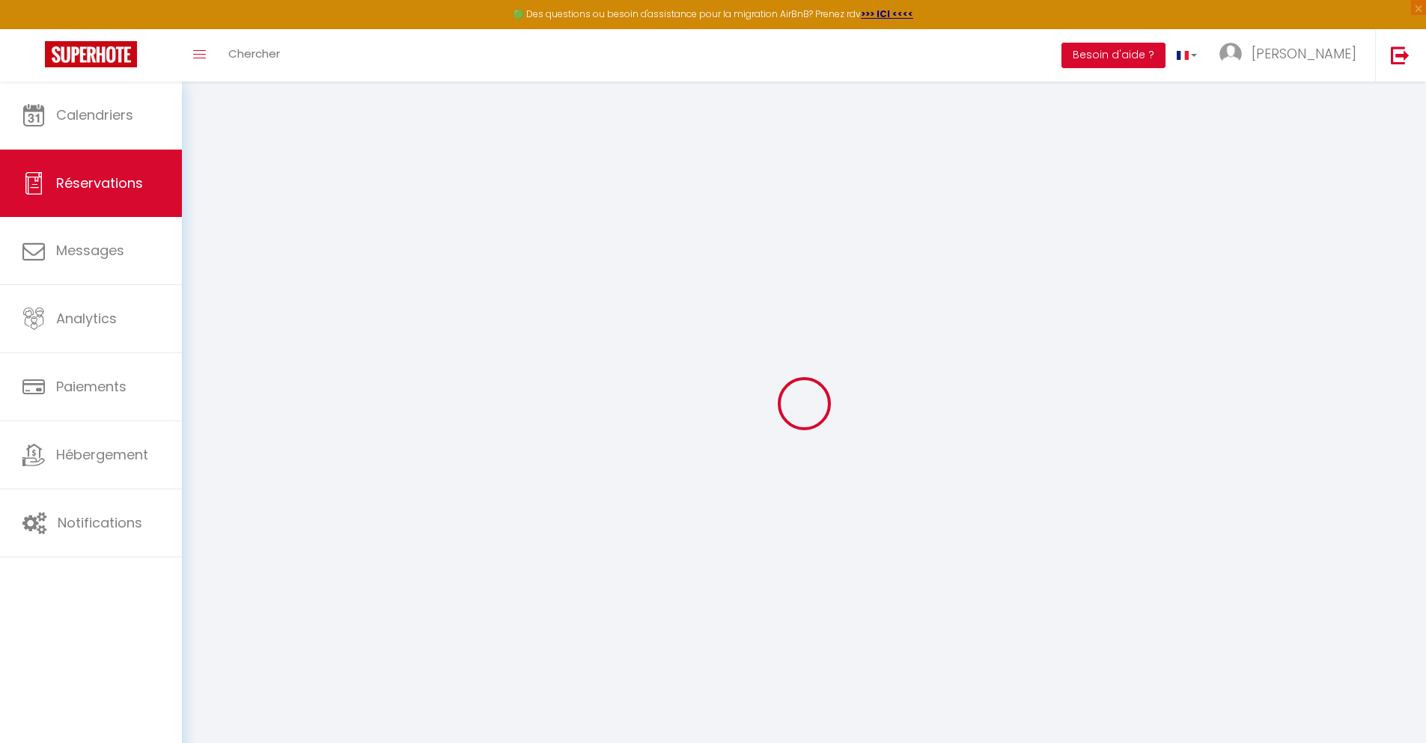
type input "0"
select select
select select "14"
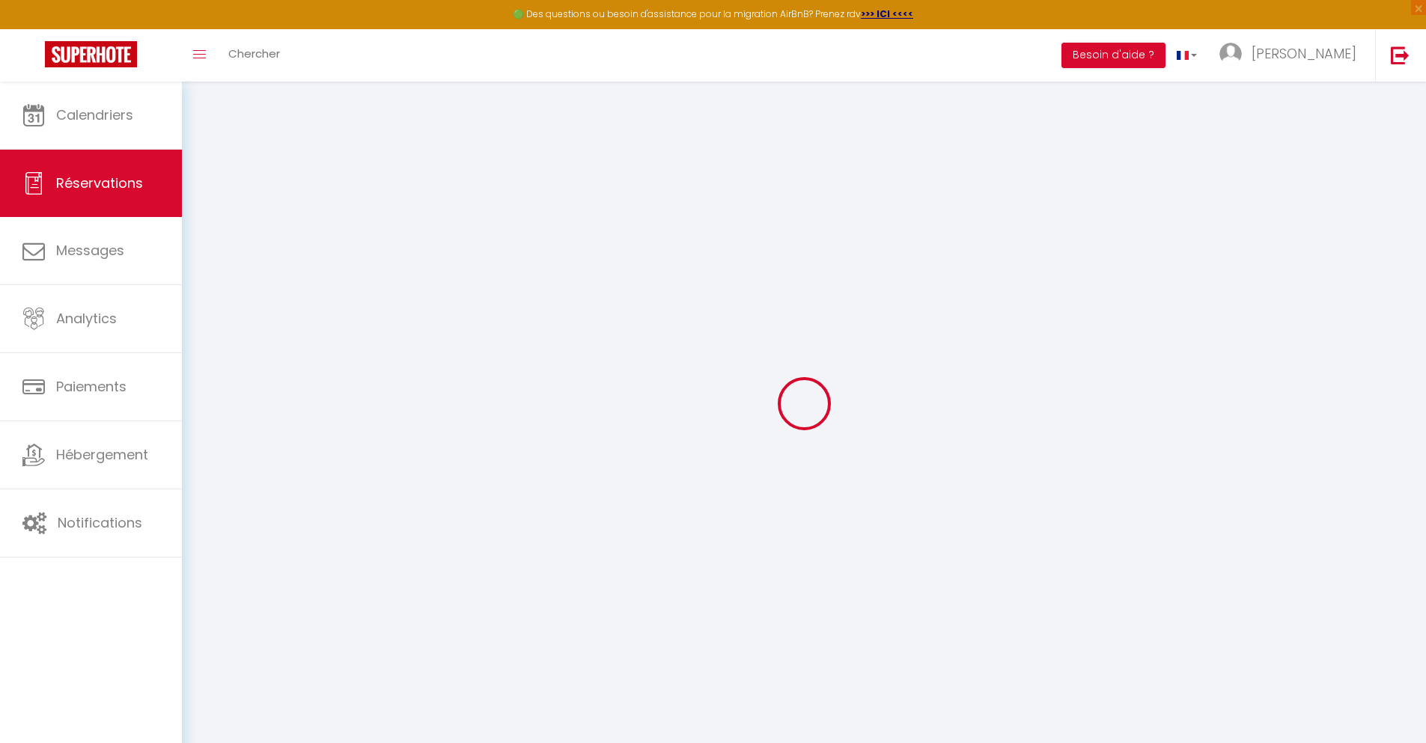
checkbox input "false"
select select
checkbox input "false"
select select
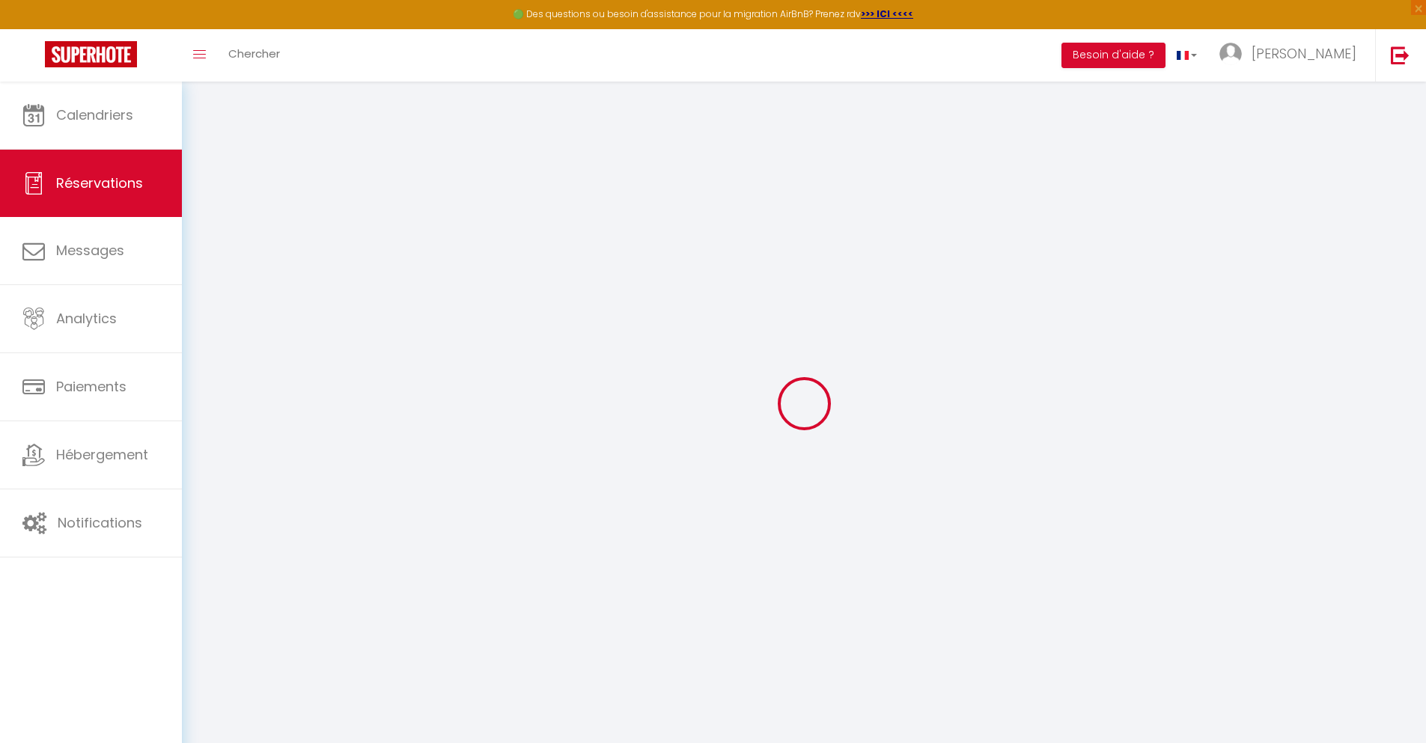
select select
checkbox input "false"
type textarea "** THIS RESERVATION HAS BEEN PRE-PAID ** You have a booker that would like free…"
type input "48"
type input "9.54"
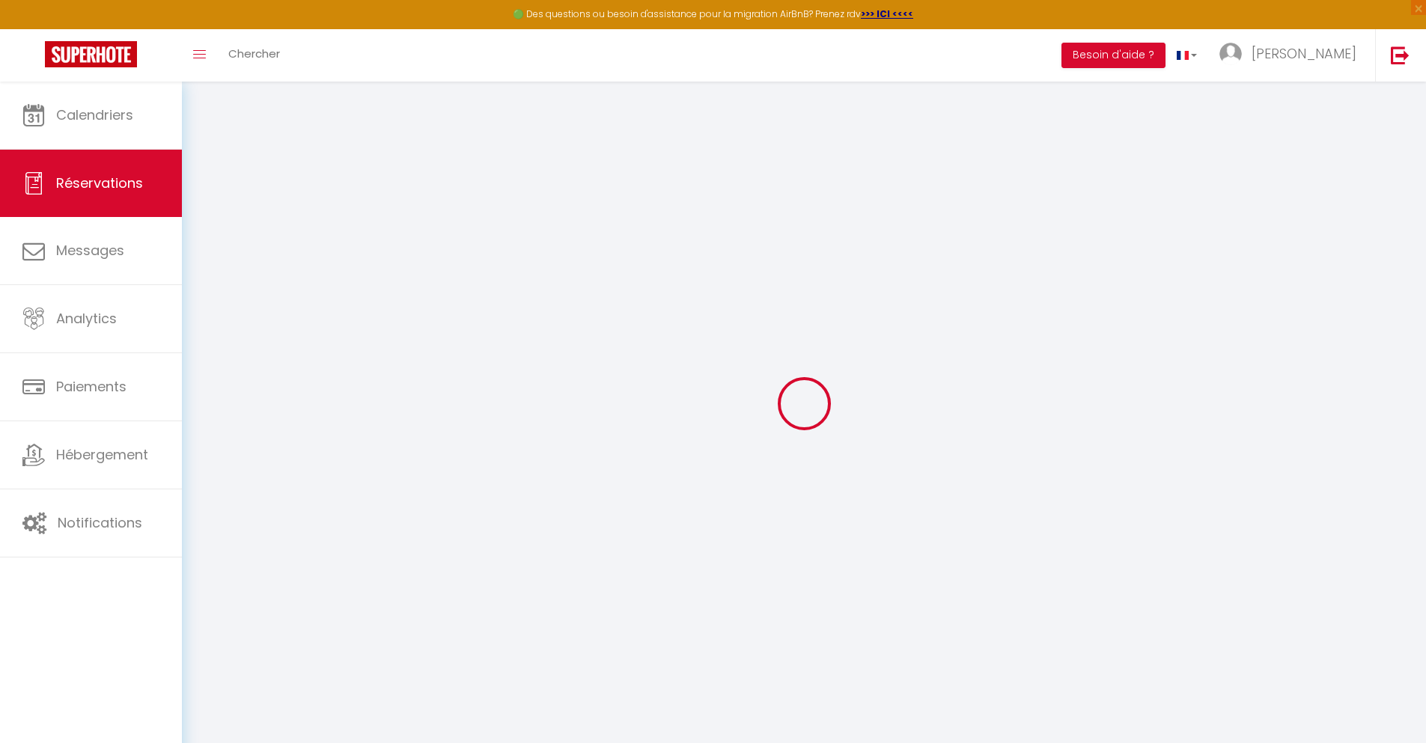
select select
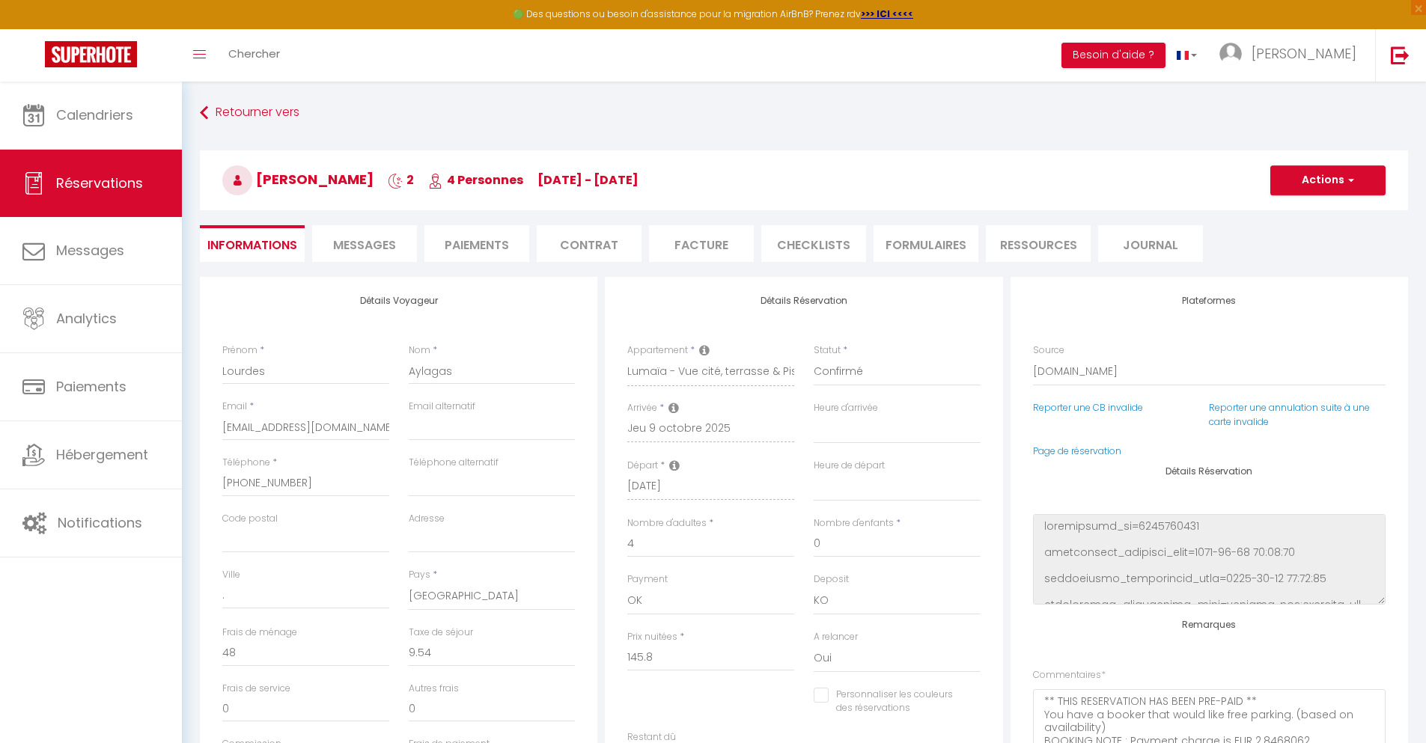
checkbox input "false"
select select
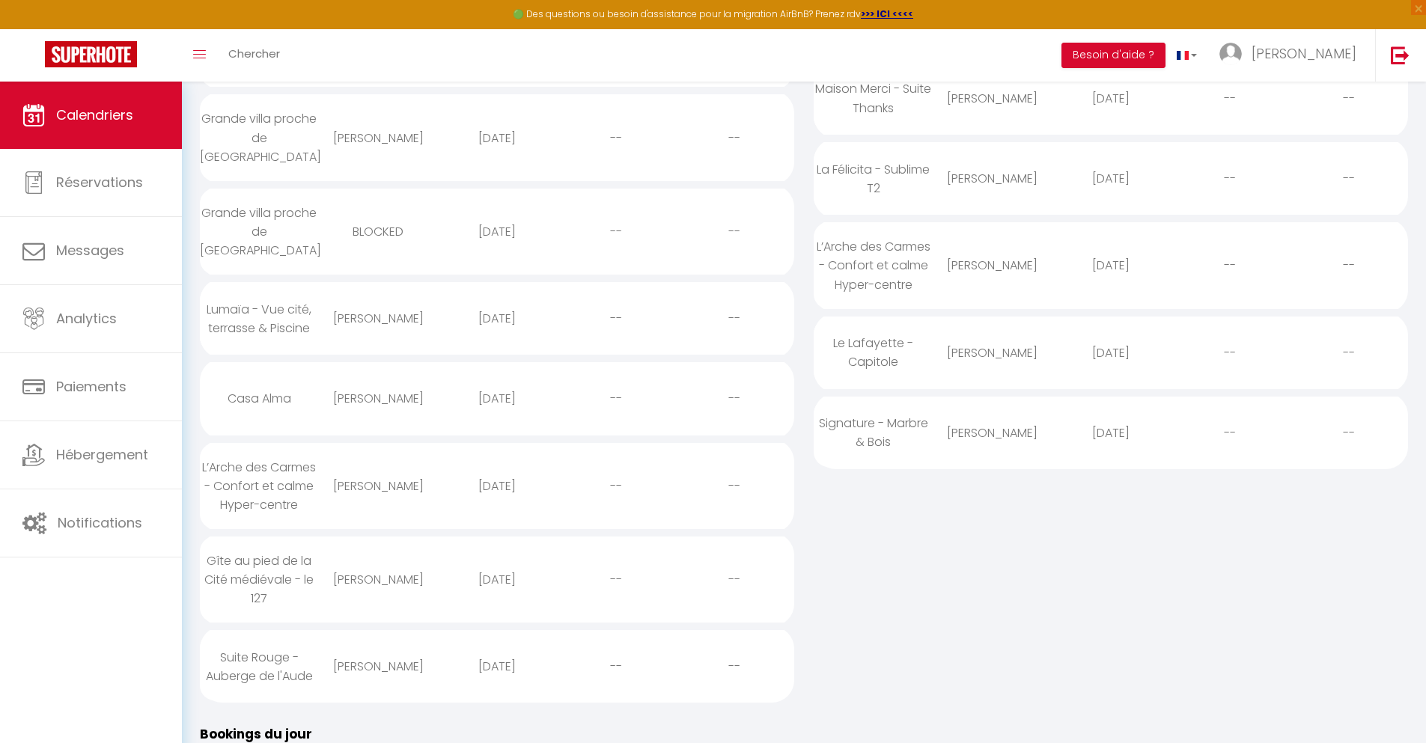
scroll to position [116, 0]
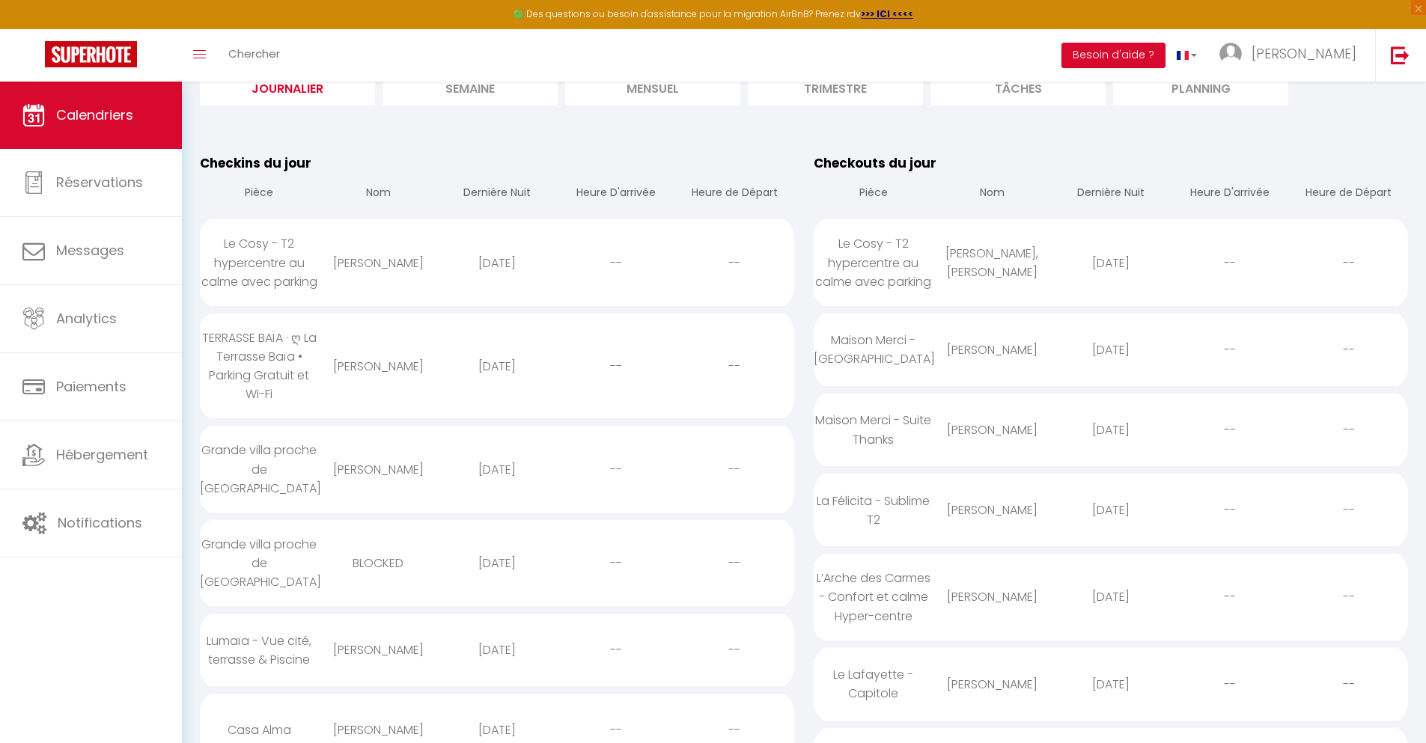
click at [496, 706] on div "[DATE]" at bounding box center [497, 730] width 119 height 49
select select "0"
select select "1"
select select
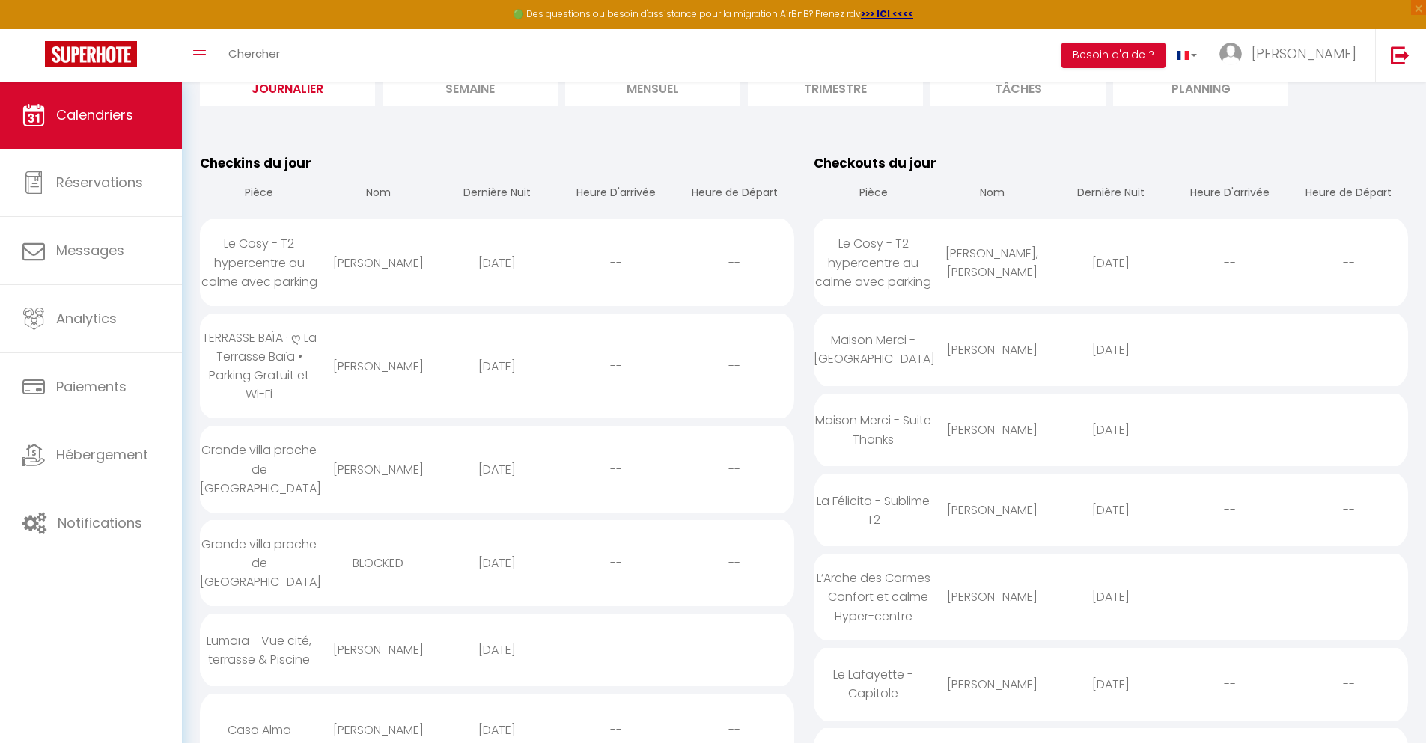
select select
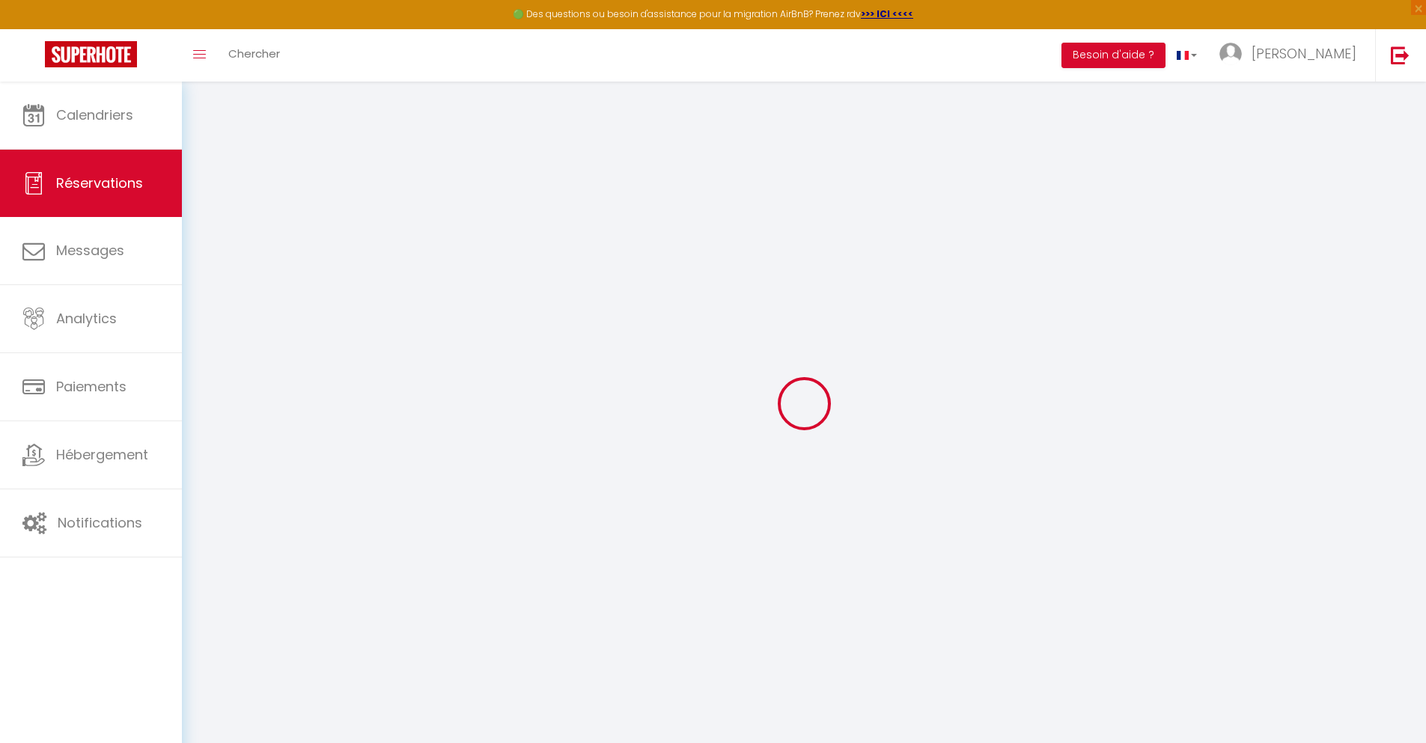
select select
checkbox input "false"
select select
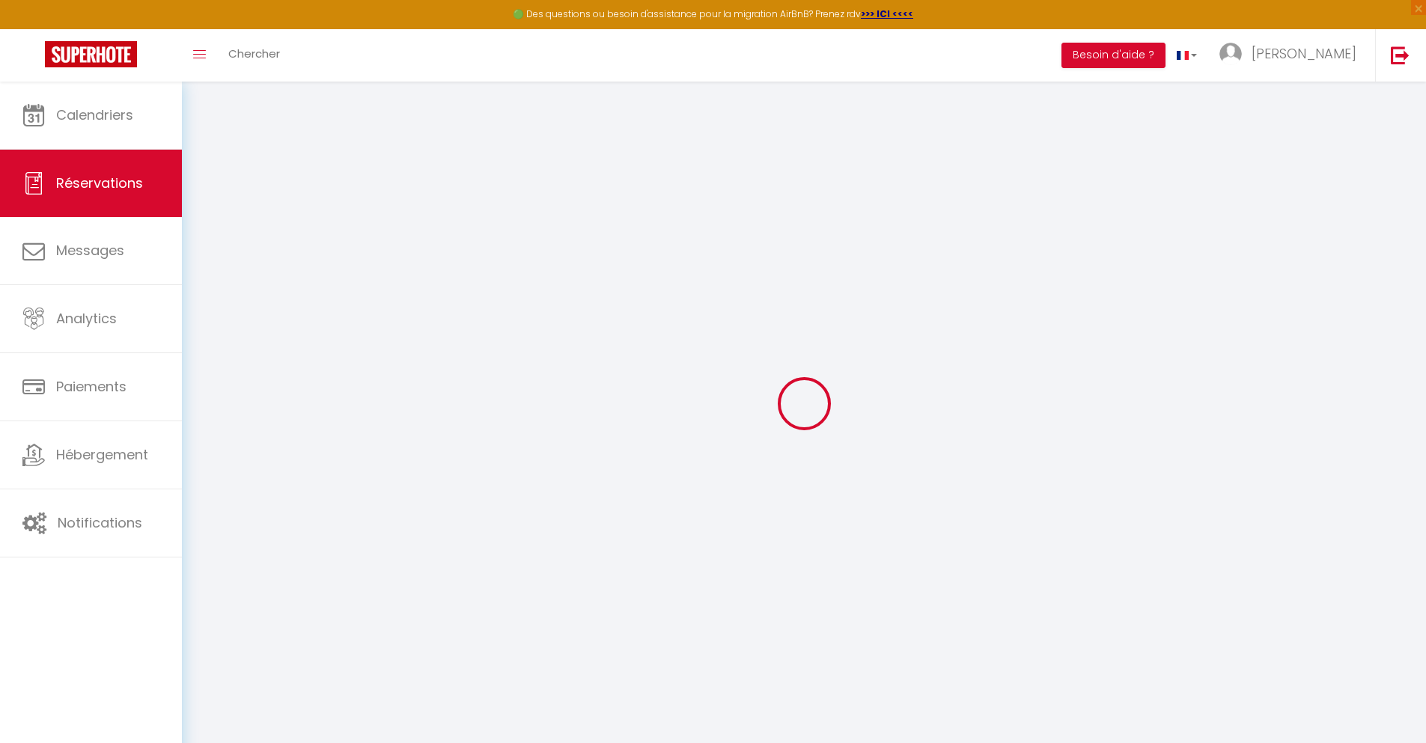
select select
checkbox input "false"
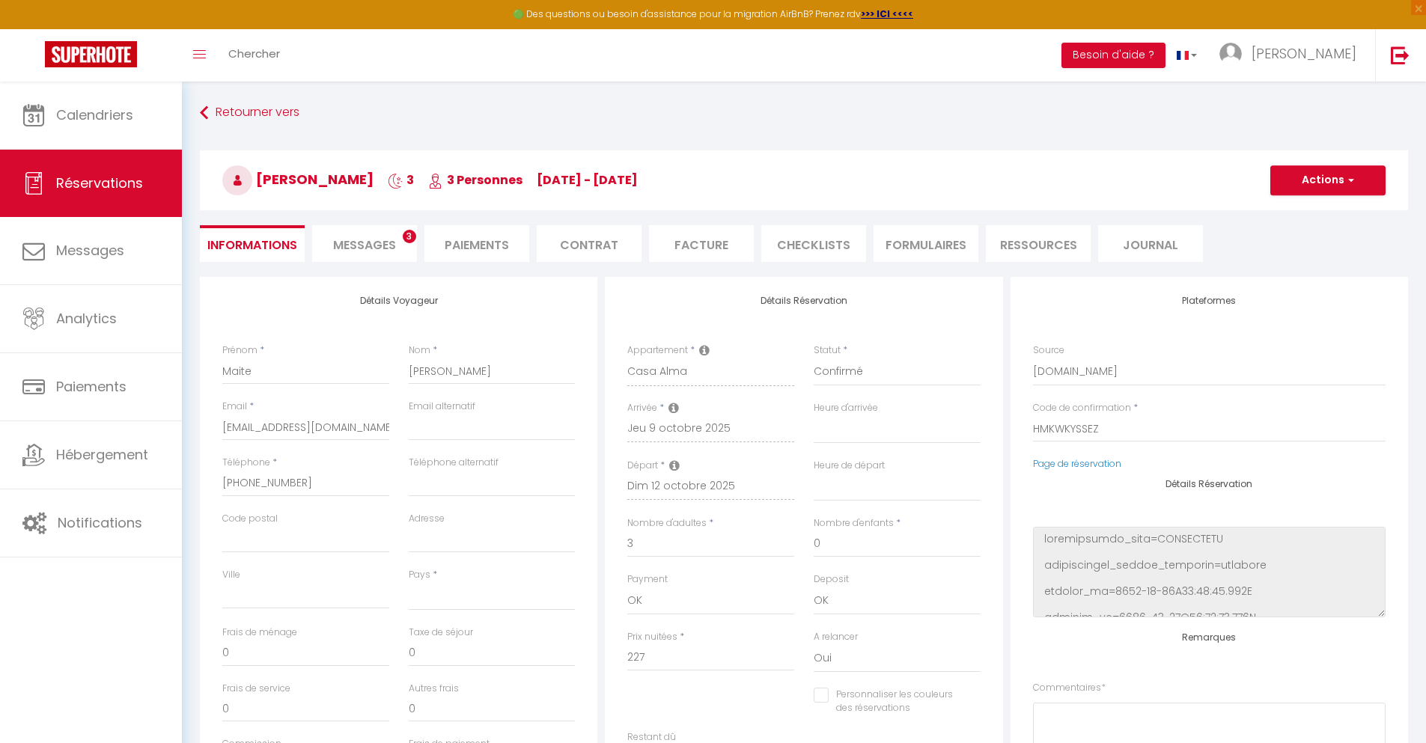
select select
type input "32"
type input "17.79"
select select
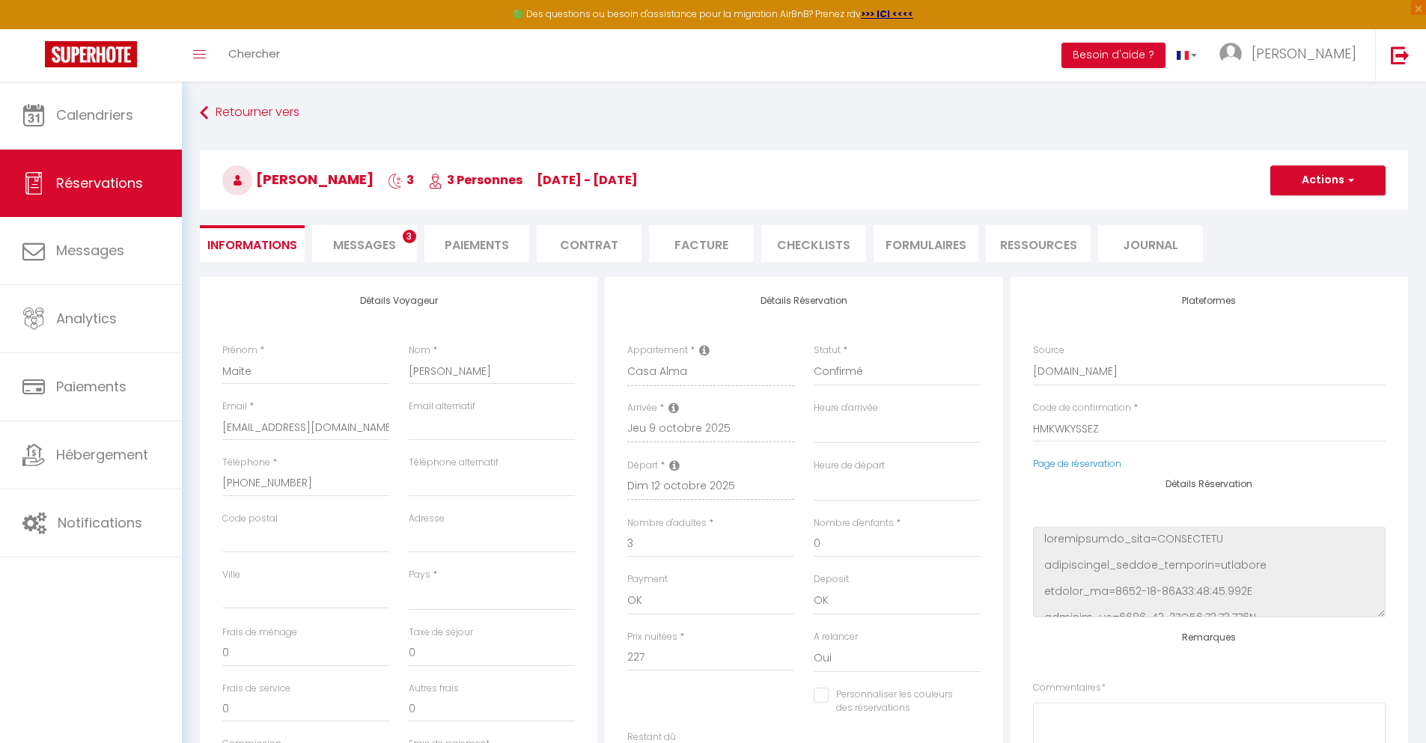
checkbox input "false"
select select
checkbox input "false"
select select
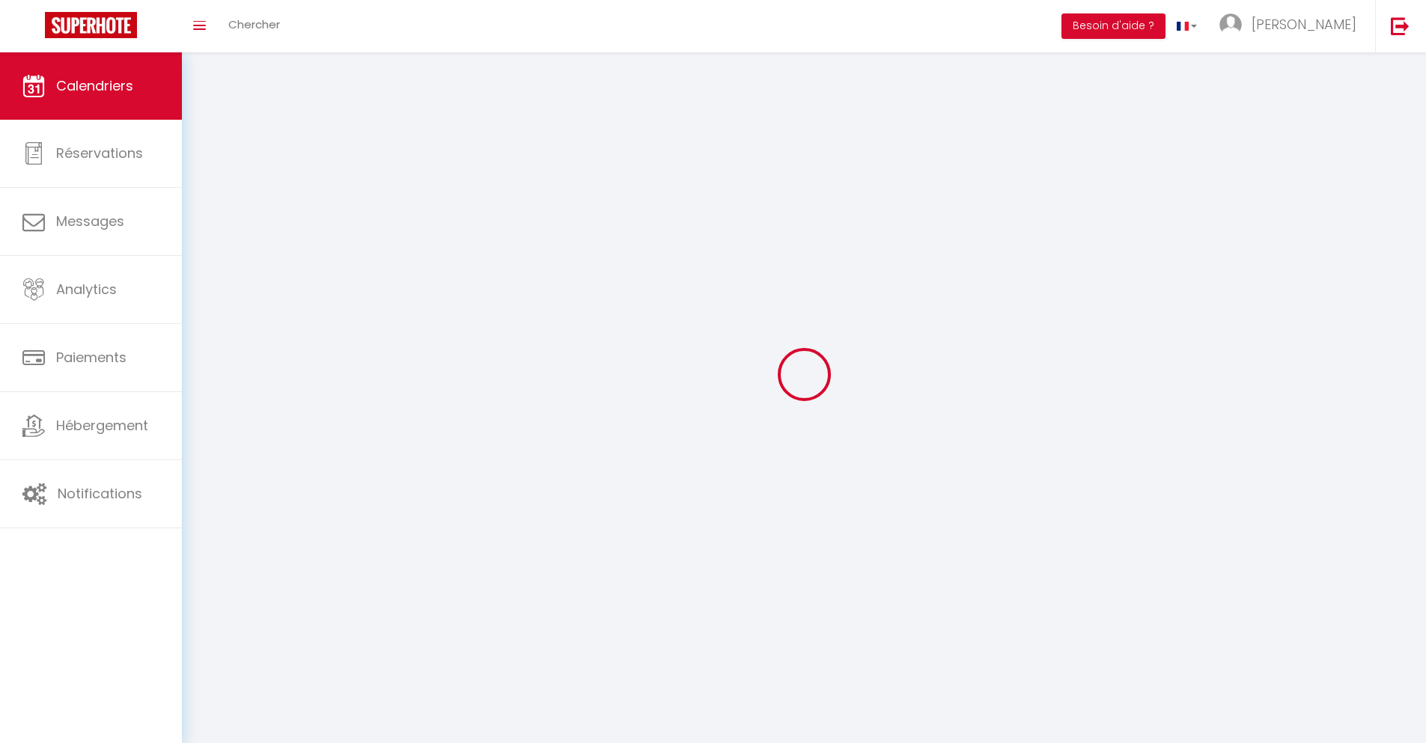
scroll to position [82, 0]
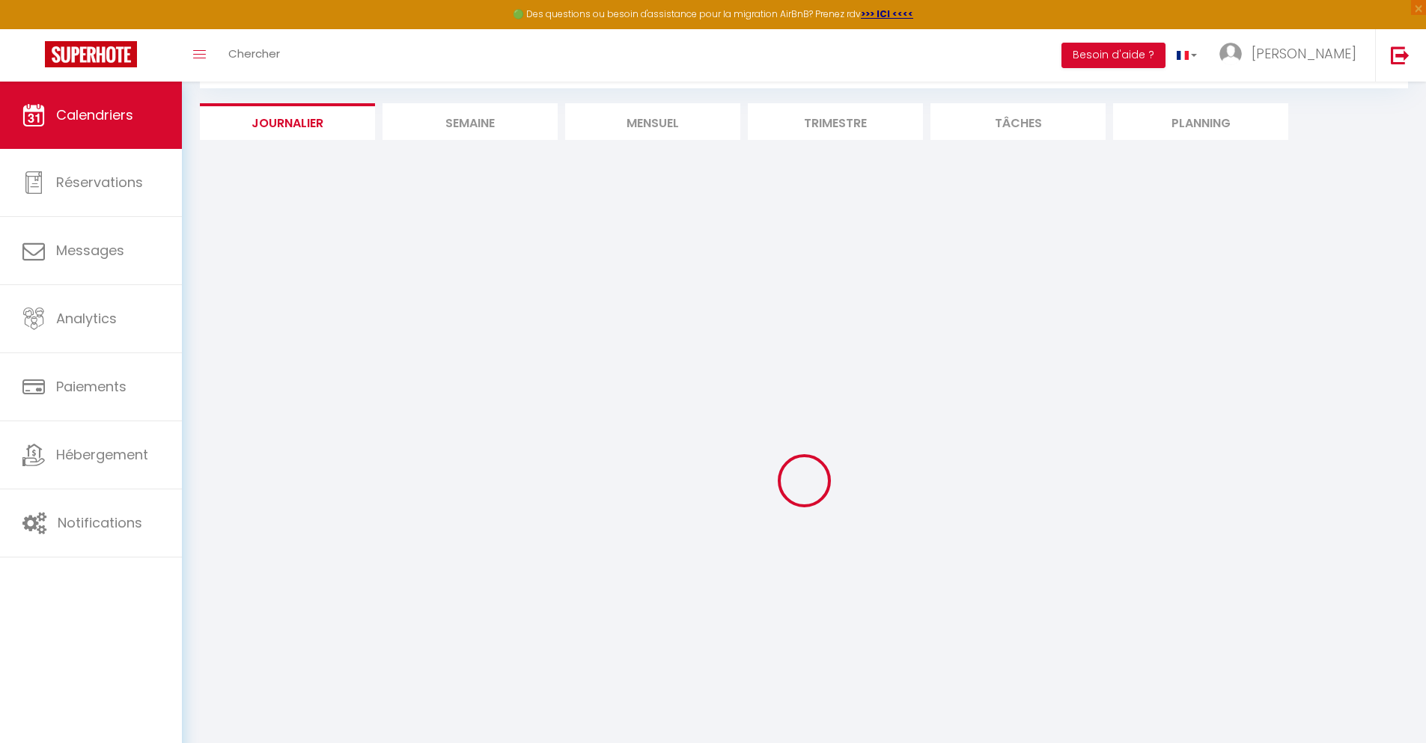
select select
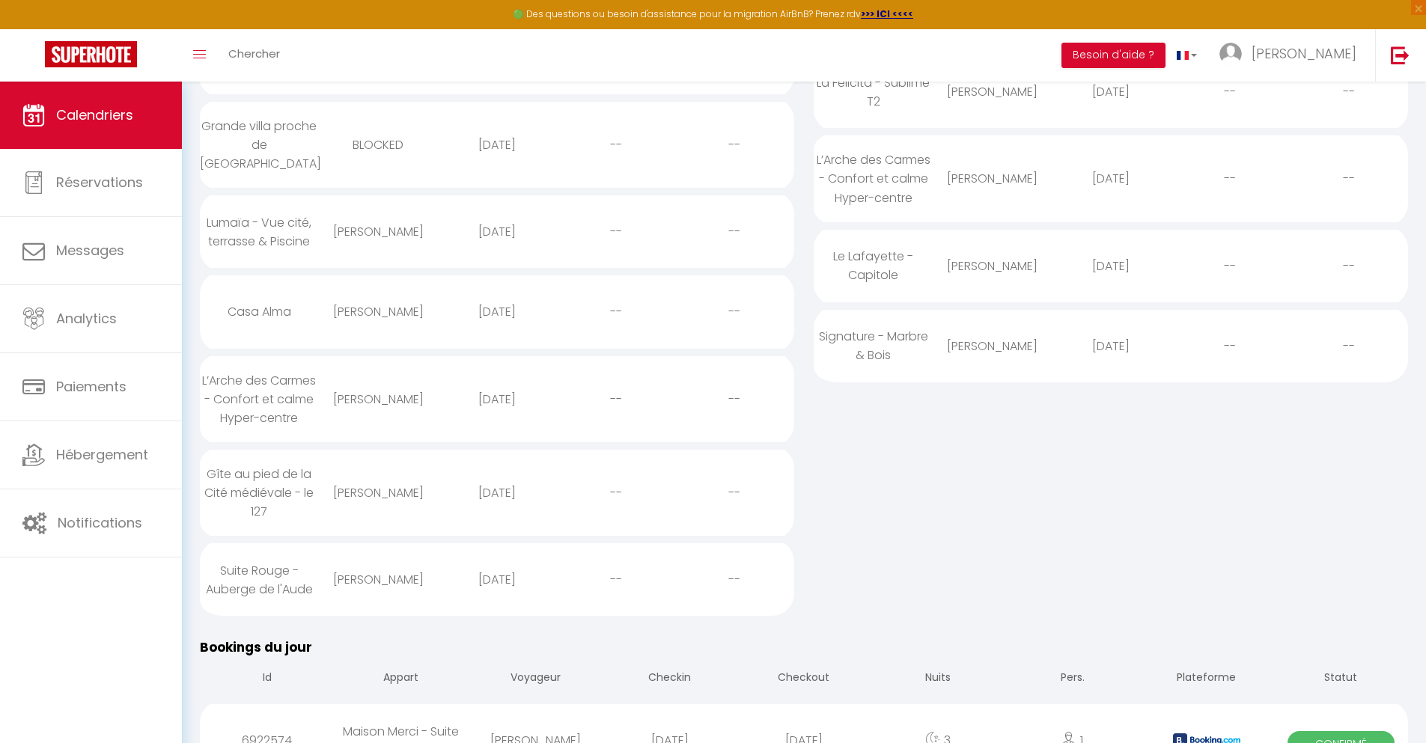
scroll to position [210, 0]
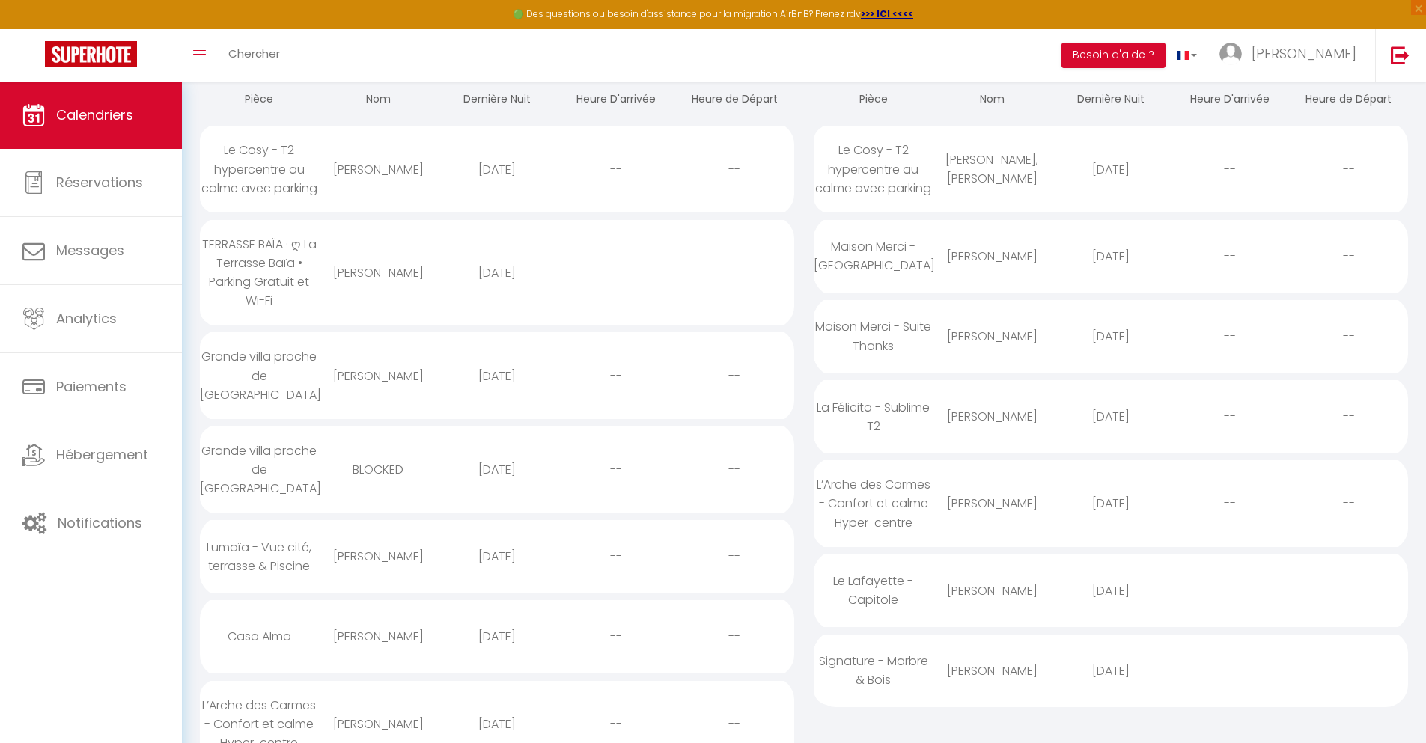
click at [496, 700] on div "[DATE]" at bounding box center [497, 724] width 119 height 49
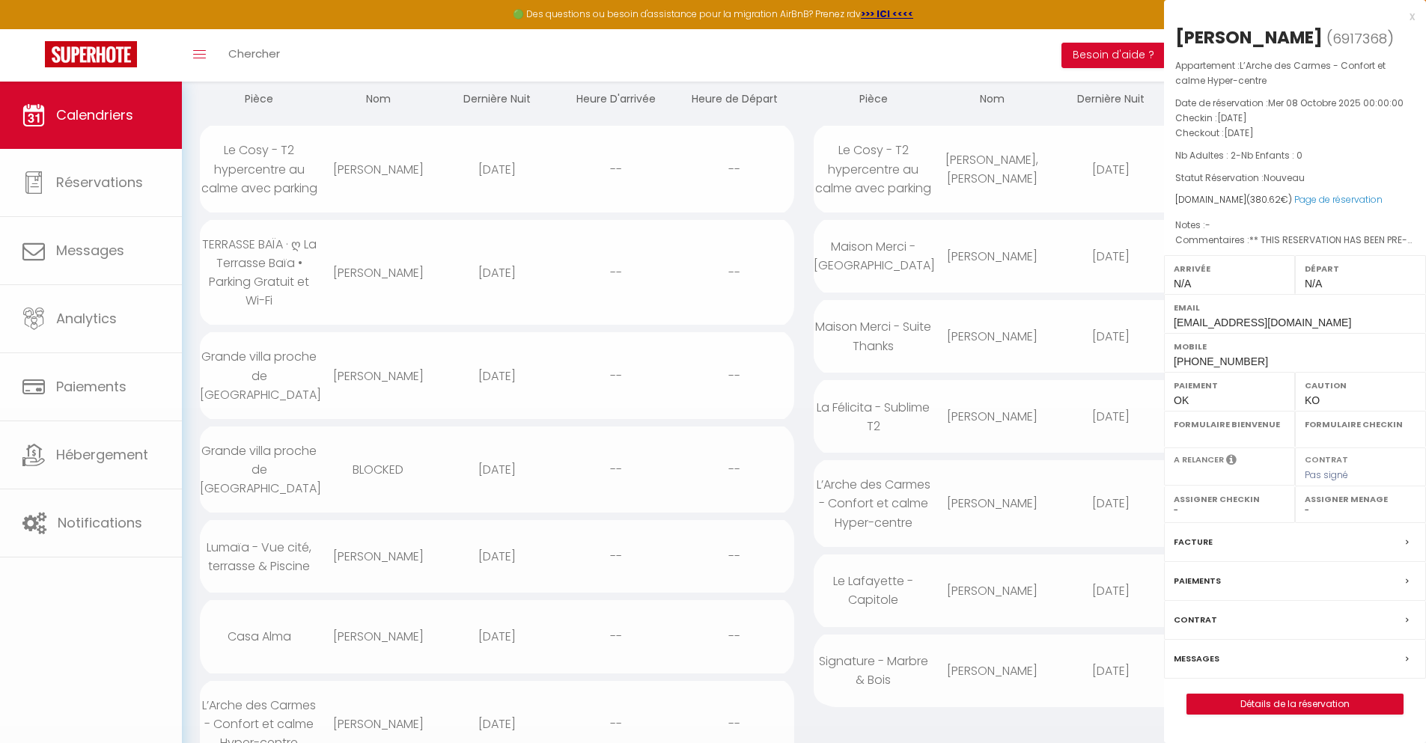
select select "0"
select select "1"
select select
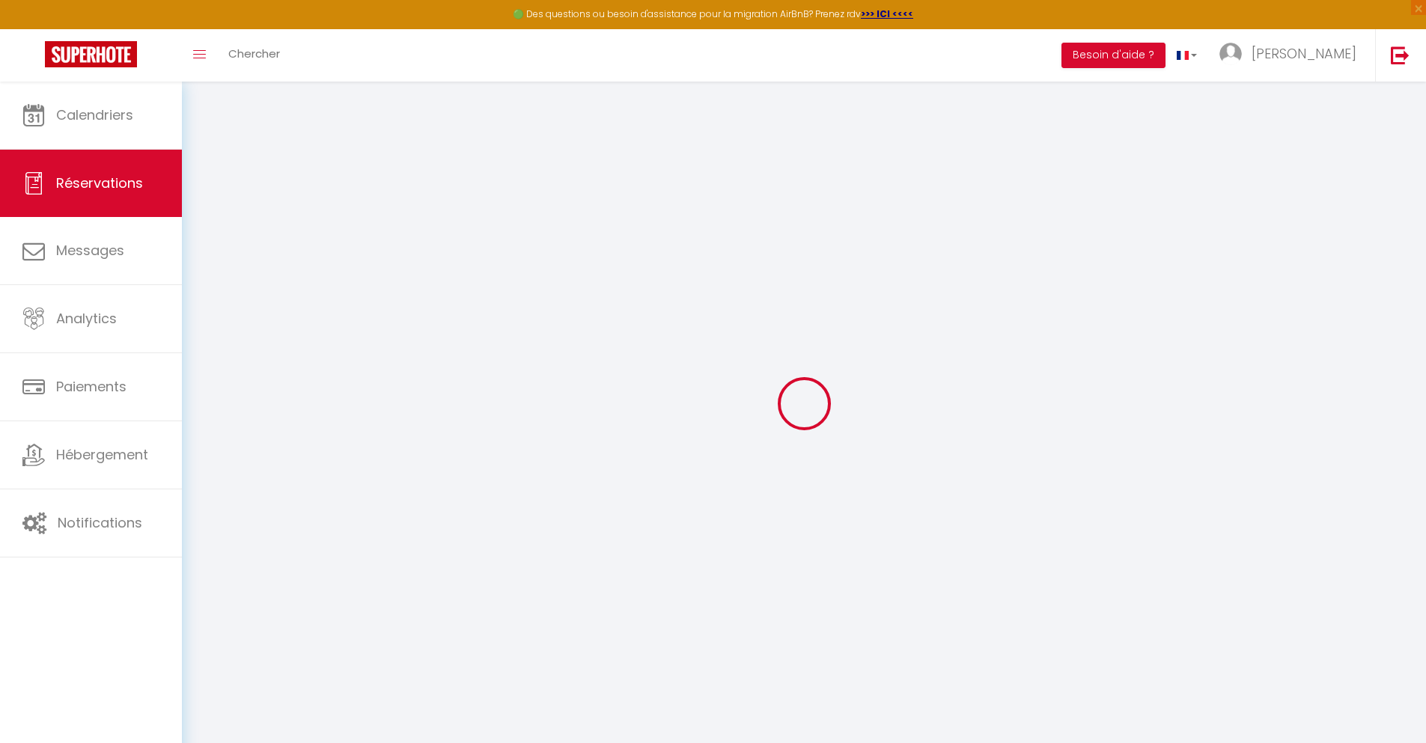
select select
checkbox input "false"
type textarea "** THIS RESERVATION HAS BEEN PRE-PAID ** BOOKING NOTE : Payment charge is EUR 5…"
type input "45"
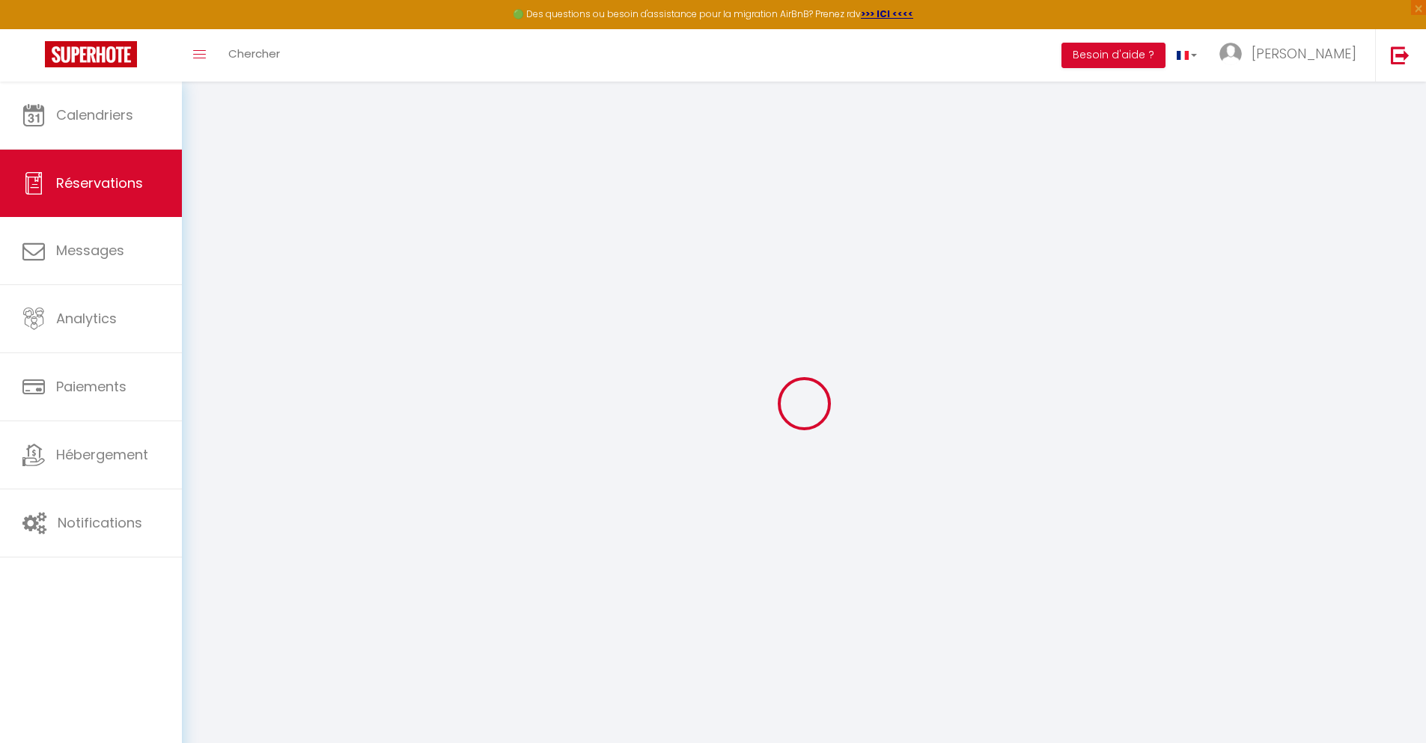
type input "20.62"
select select
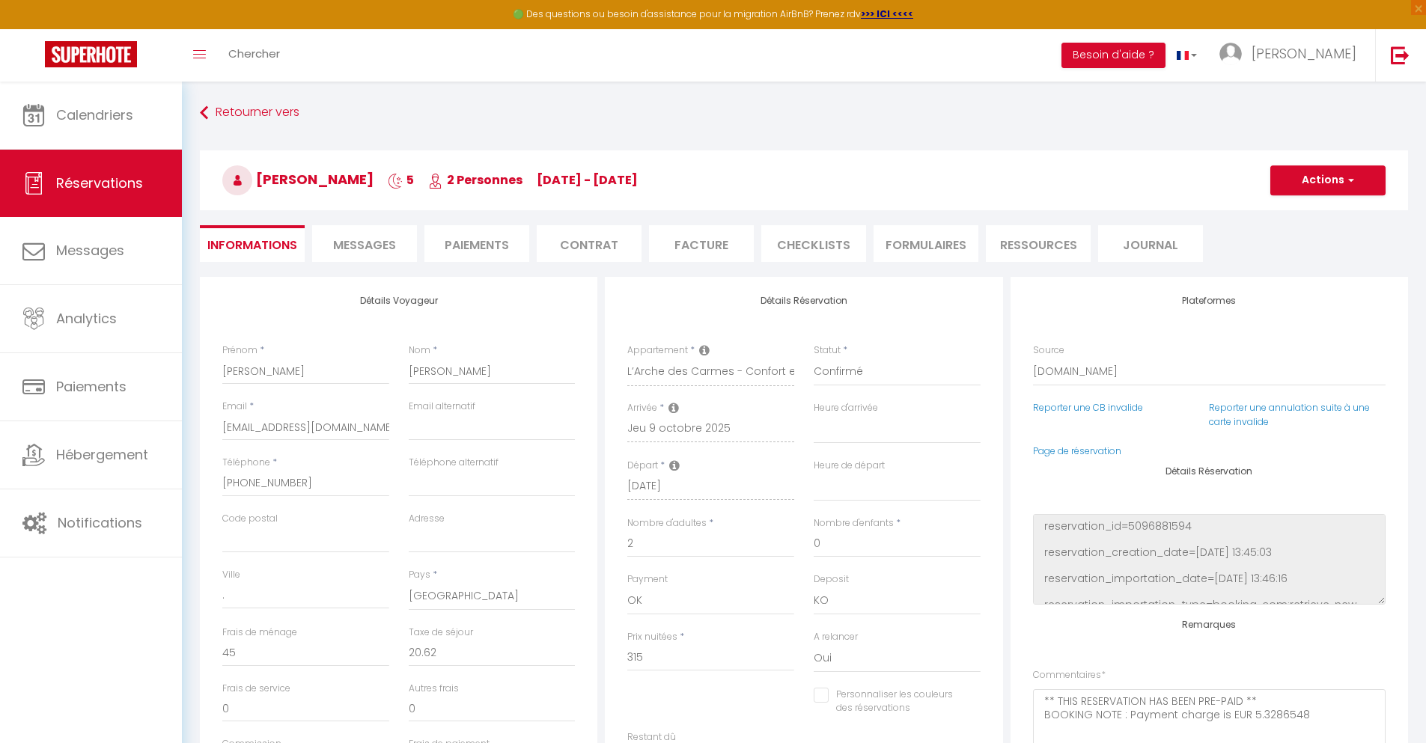
checkbox input "false"
select select
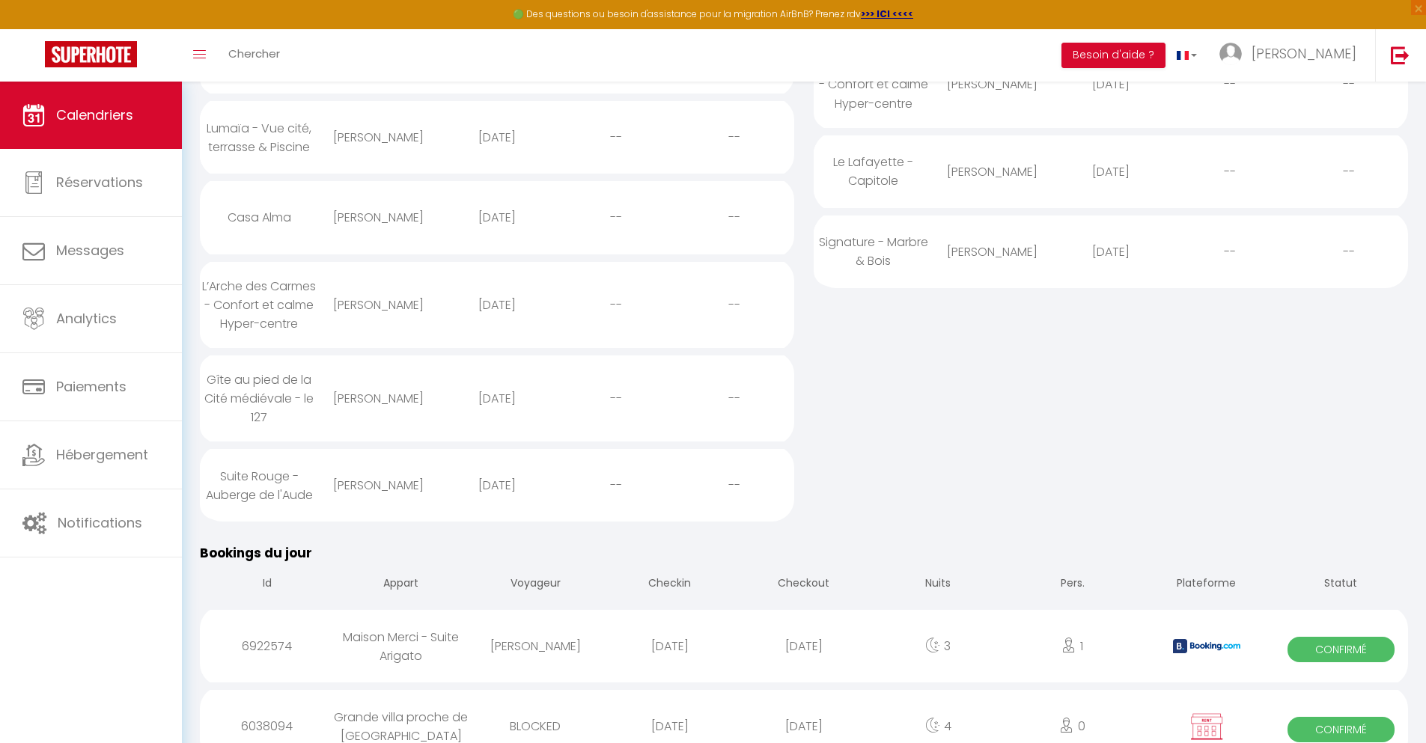
scroll to position [304, 0]
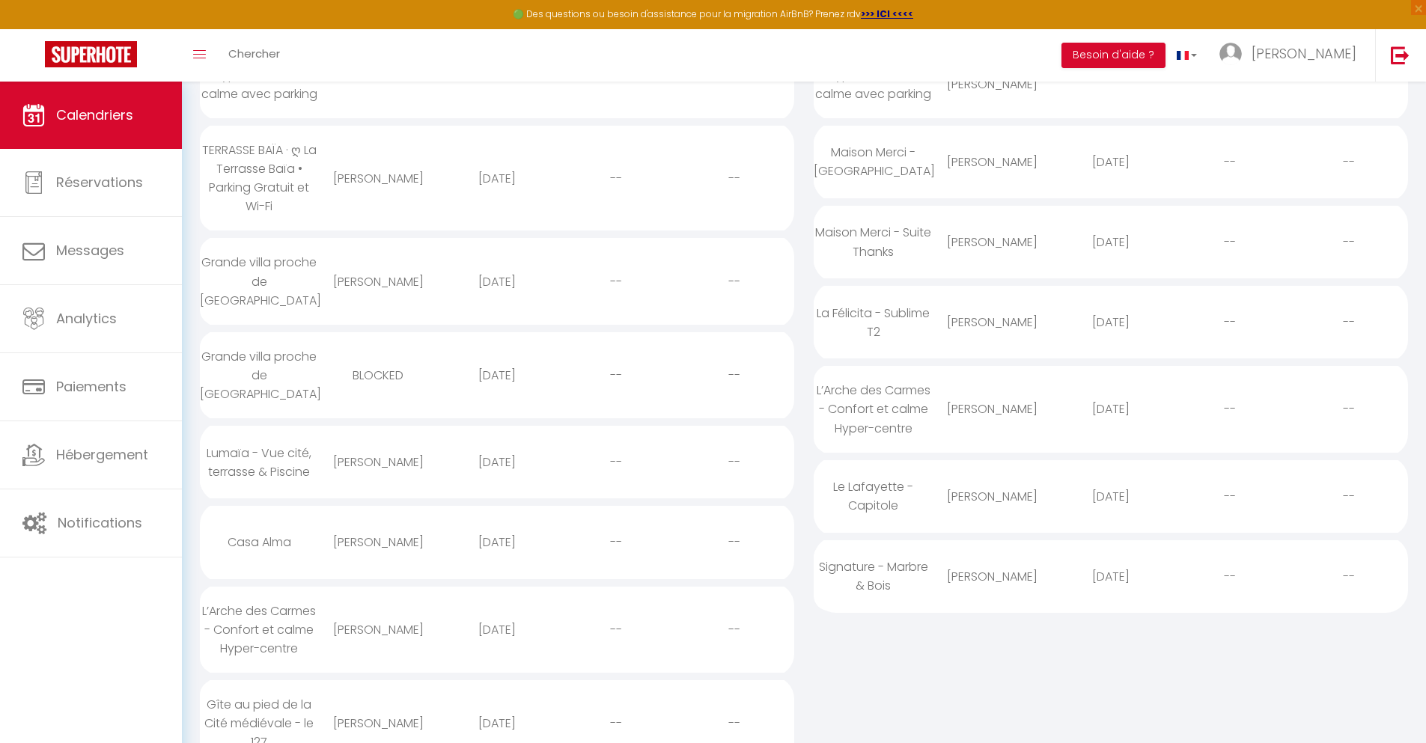
click at [496, 699] on div "[DATE]" at bounding box center [497, 723] width 119 height 49
select select "0"
select select "1"
select select
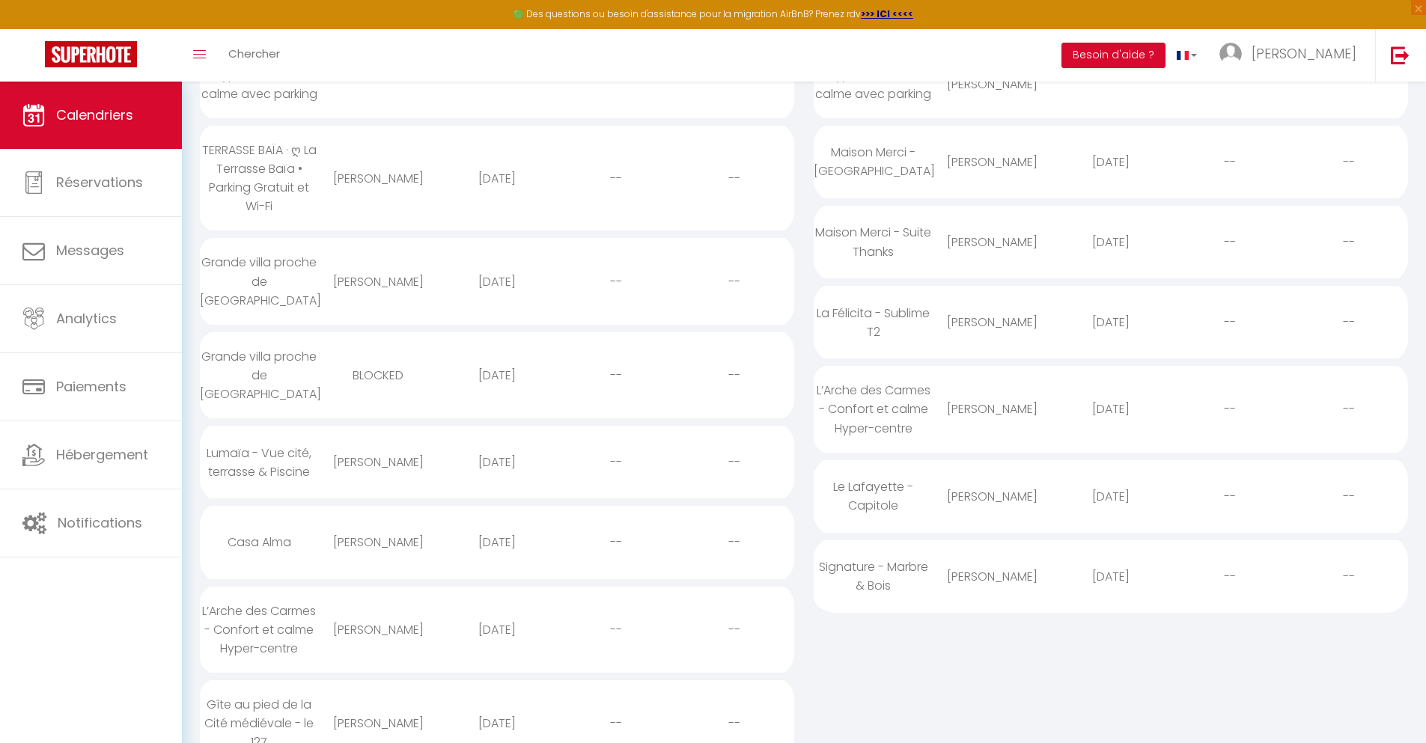
select select
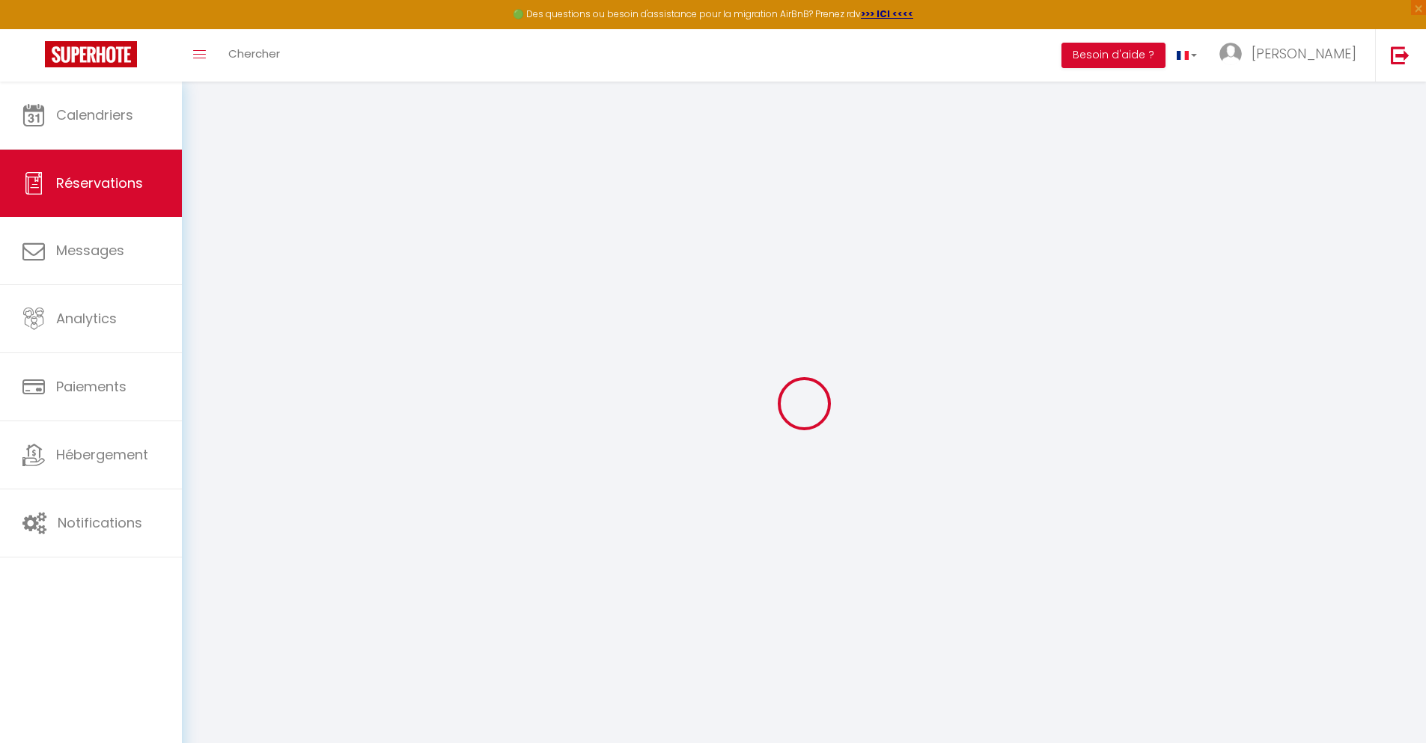
select select
checkbox input "false"
select select
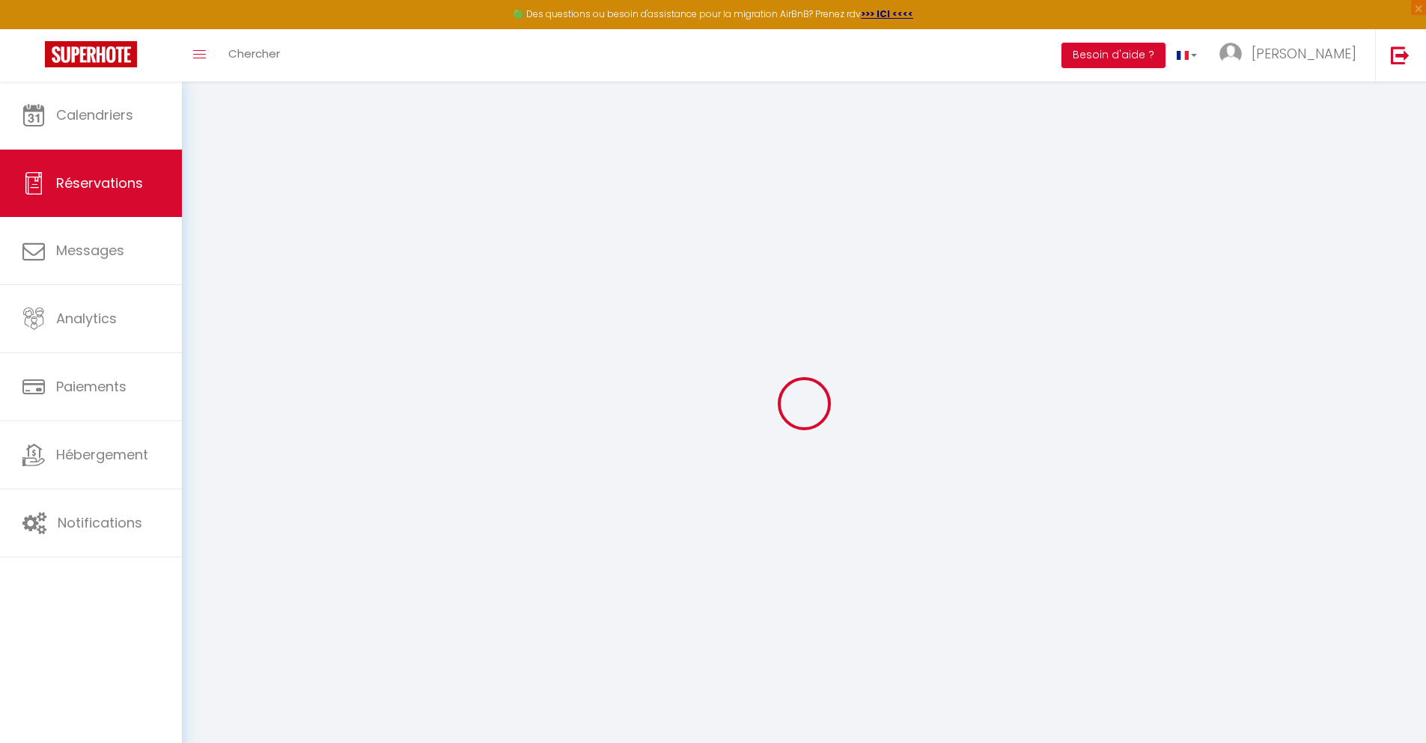
checkbox input "false"
select select
checkbox input "false"
type textarea "** THIS RESERVATION HAS BEEN PRE-PAID ** Reservation has a cancellation grace p…"
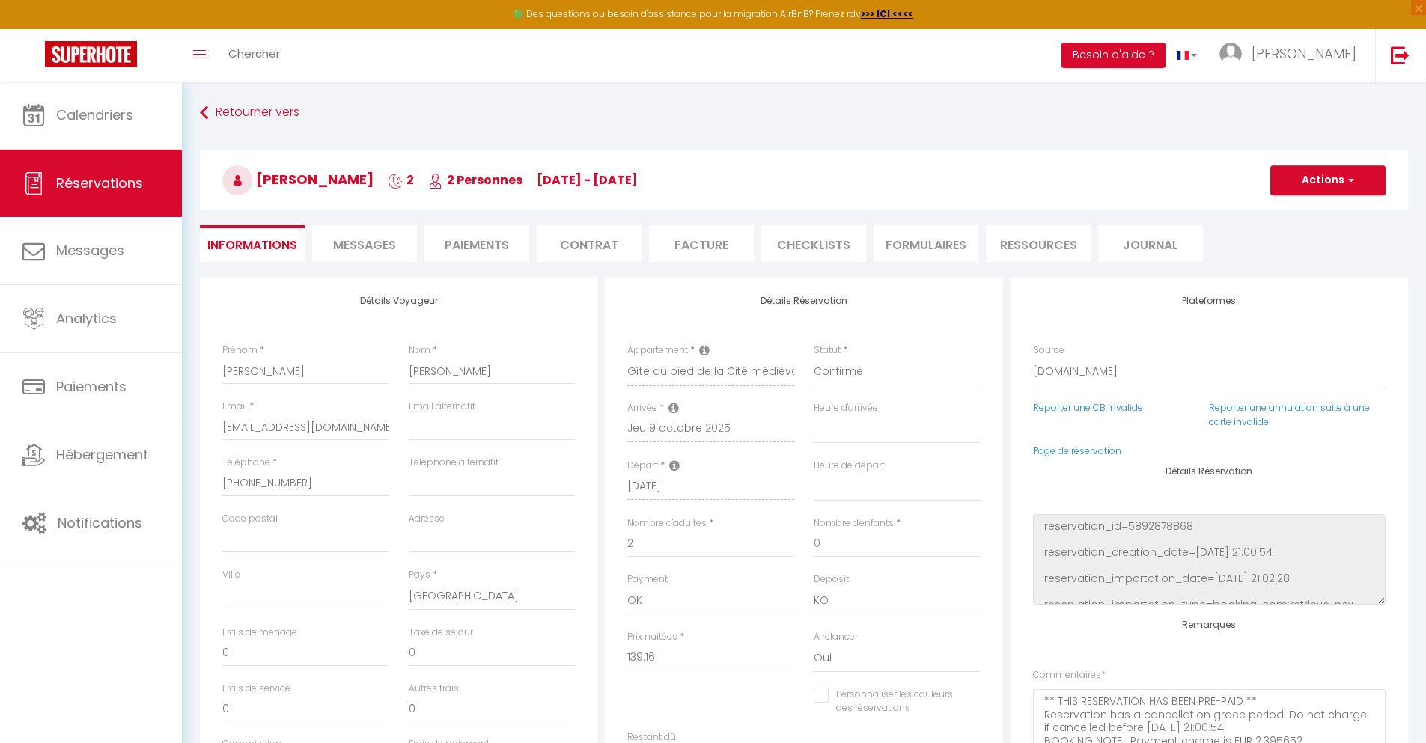
type input "25"
type input "6.96"
select select
checkbox input "false"
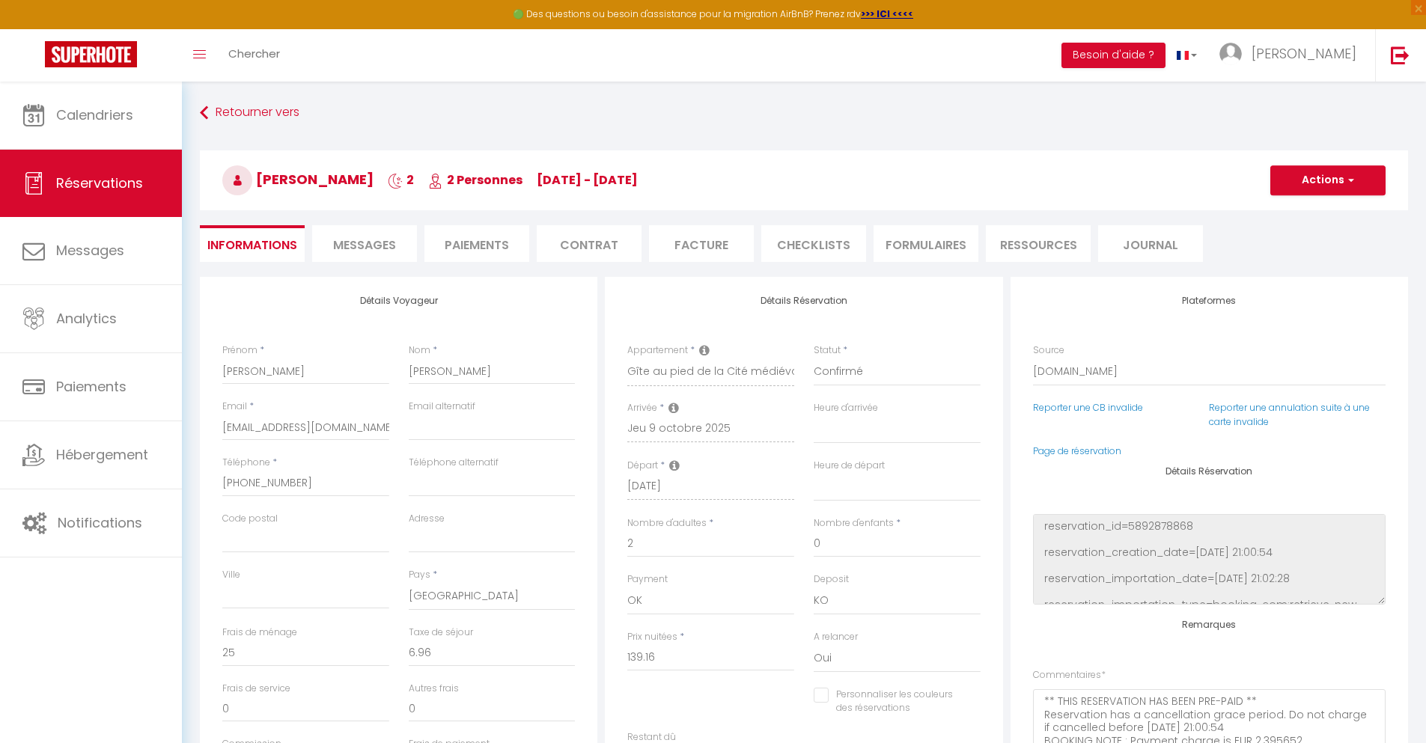
select select
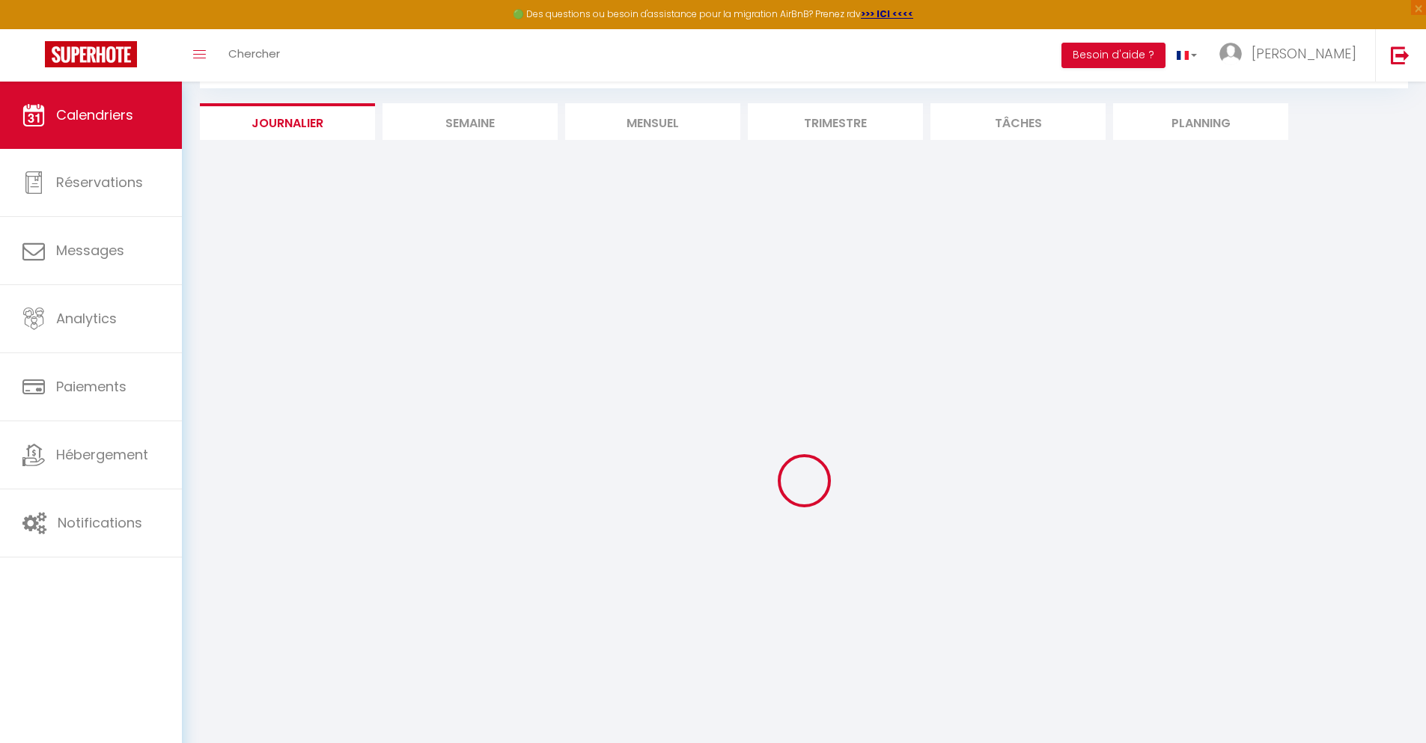
select select
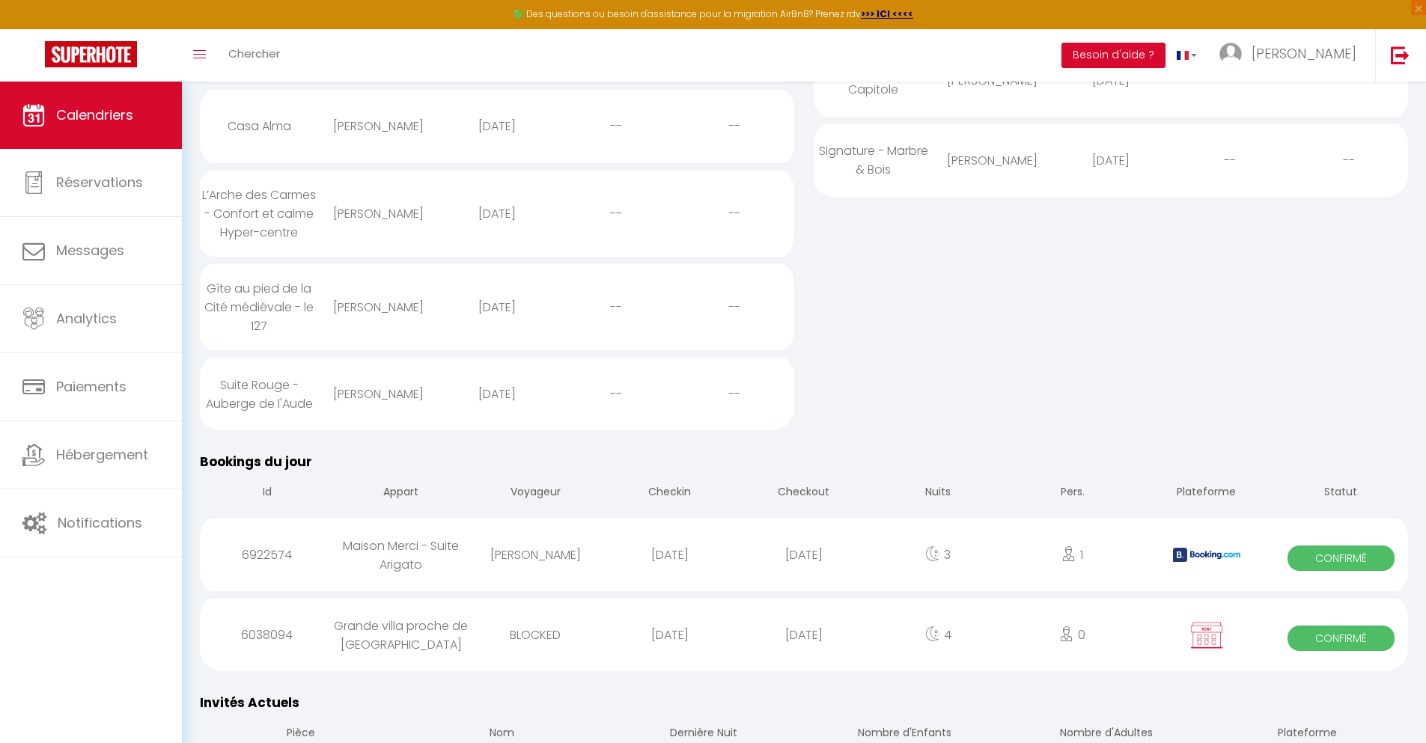
scroll to position [394, 0]
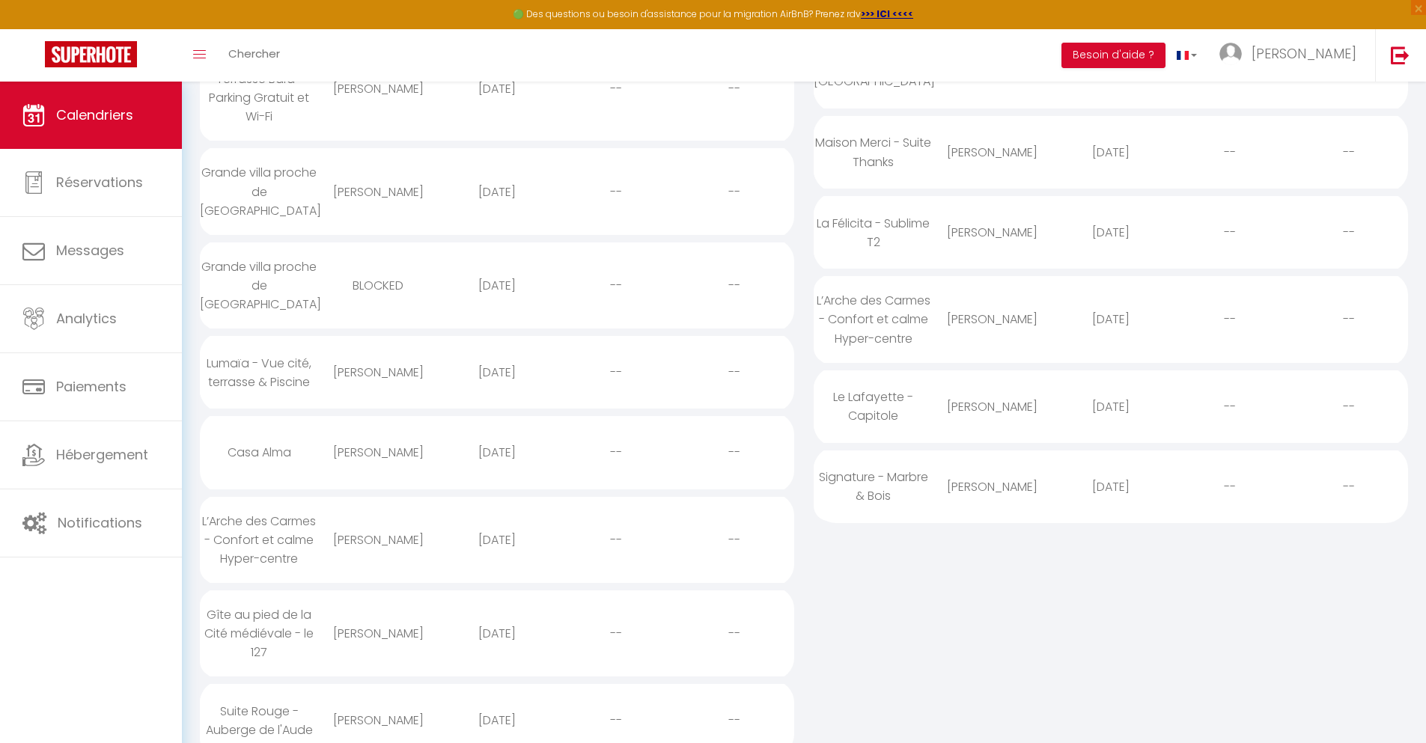
click at [496, 698] on div "[DATE]" at bounding box center [497, 720] width 119 height 49
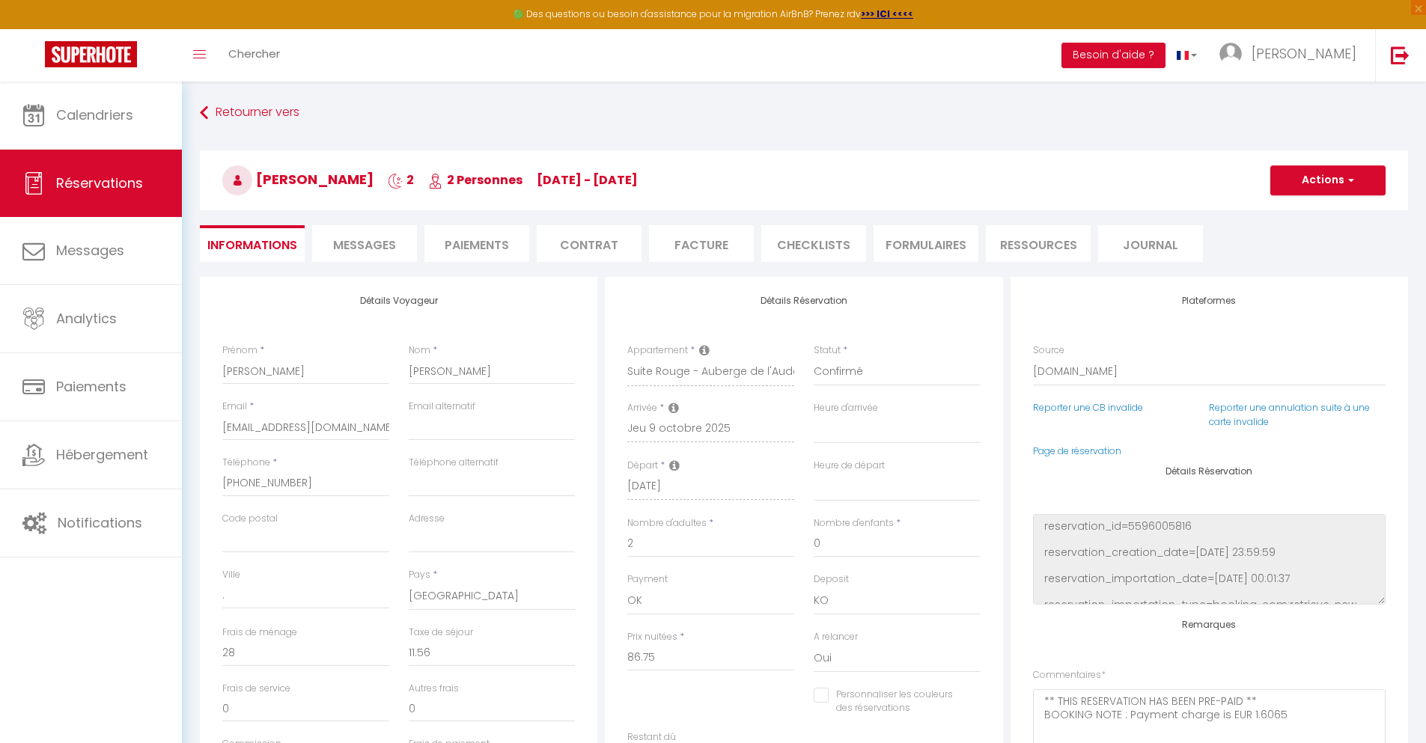
scroll to position [82, 0]
